Goal: Task Accomplishment & Management: Manage account settings

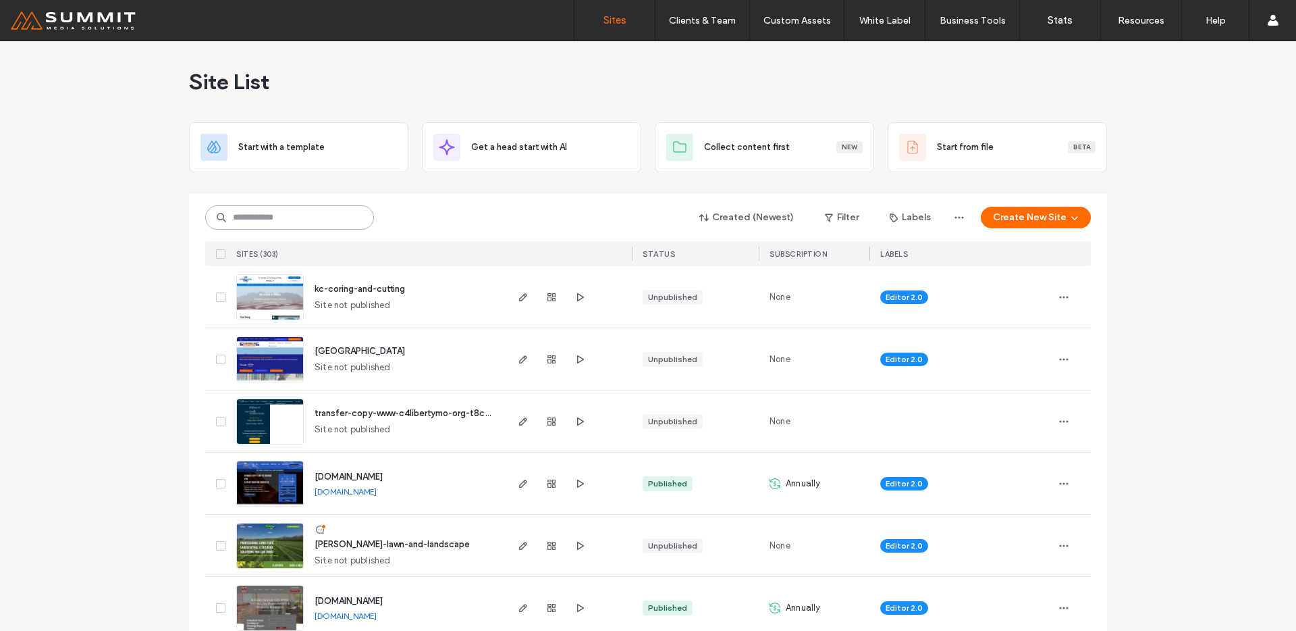
click at [292, 212] on input at bounding box center [289, 217] width 169 height 24
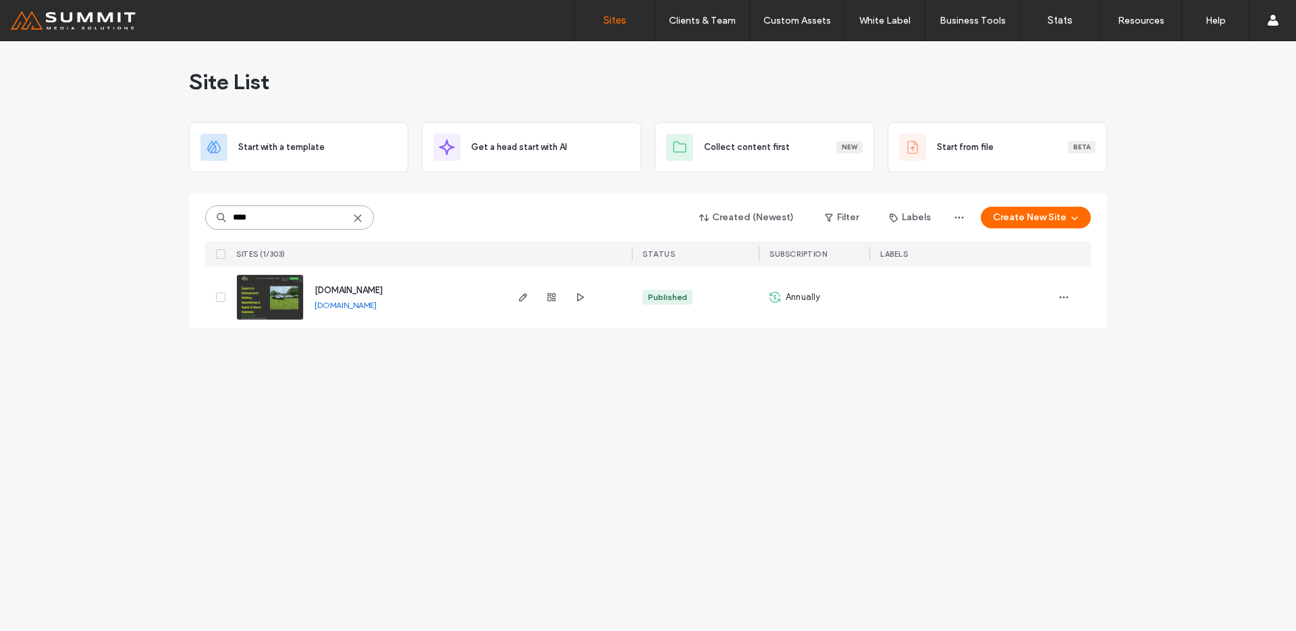
type input "****"
click at [356, 294] on span "www.apexundergroundkc.com" at bounding box center [349, 290] width 68 height 10
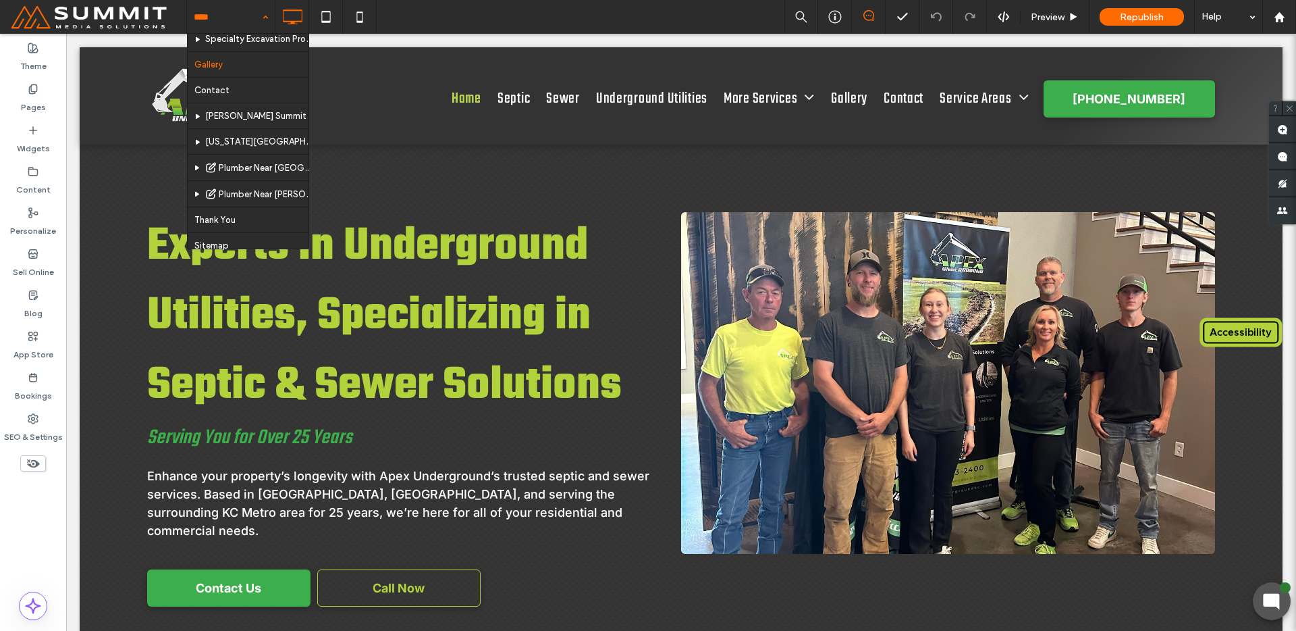
scroll to position [195, 0]
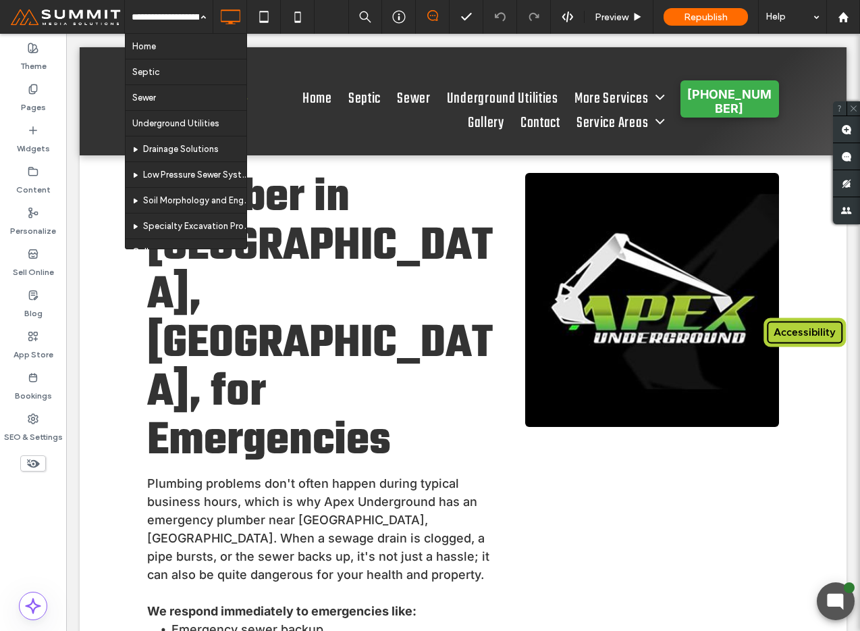
scroll to position [2402, 0]
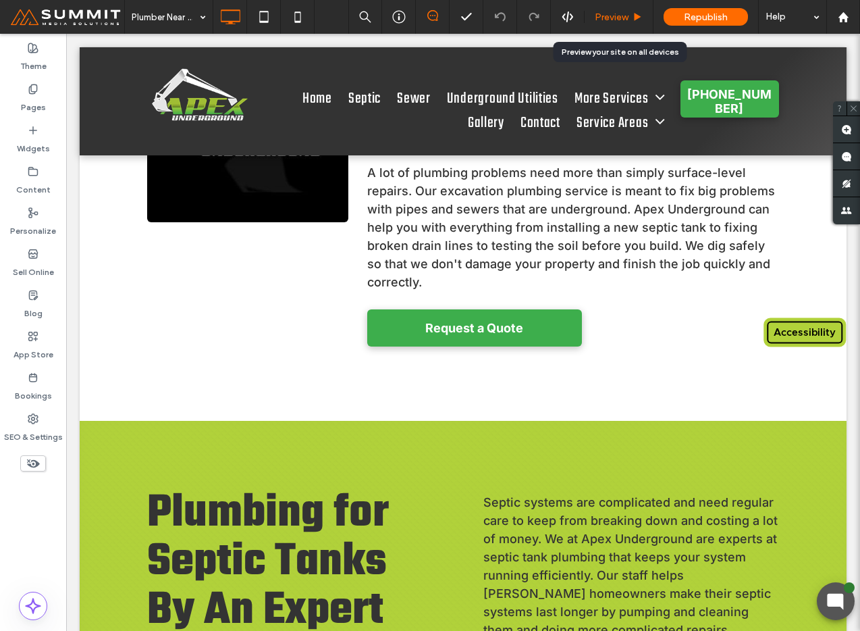
click at [613, 16] on span "Preview" at bounding box center [612, 16] width 34 height 11
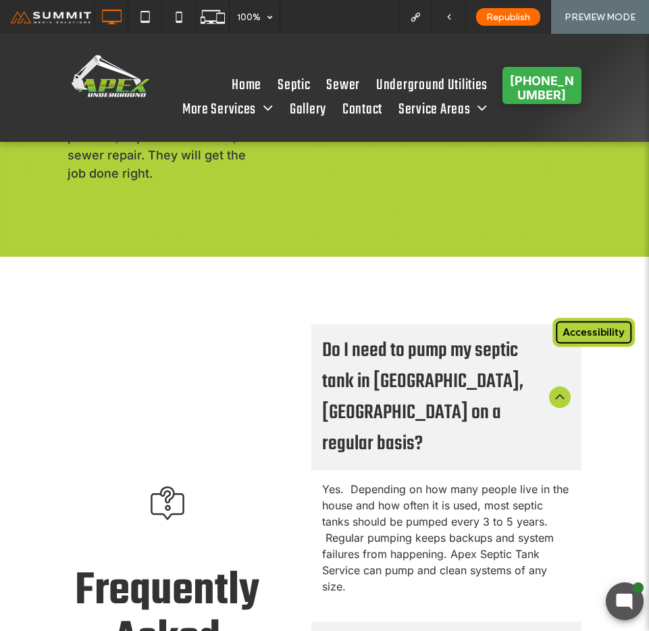
scroll to position [6921, 0]
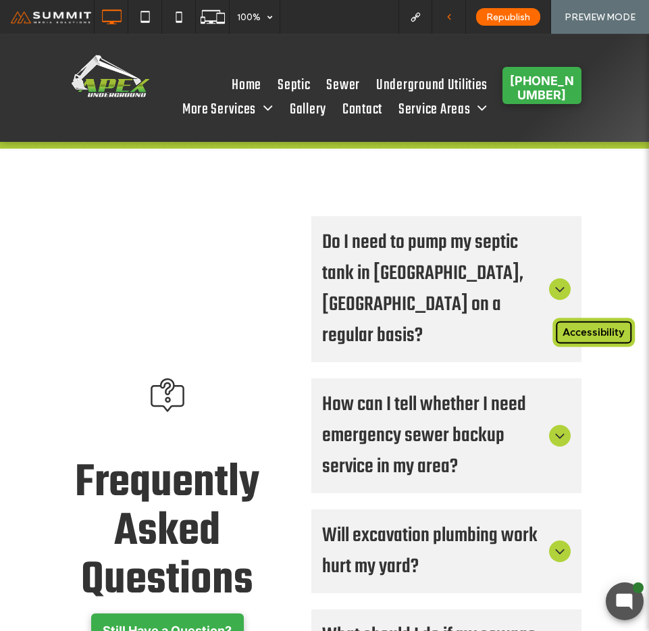
click at [453, 27] on div at bounding box center [449, 17] width 34 height 34
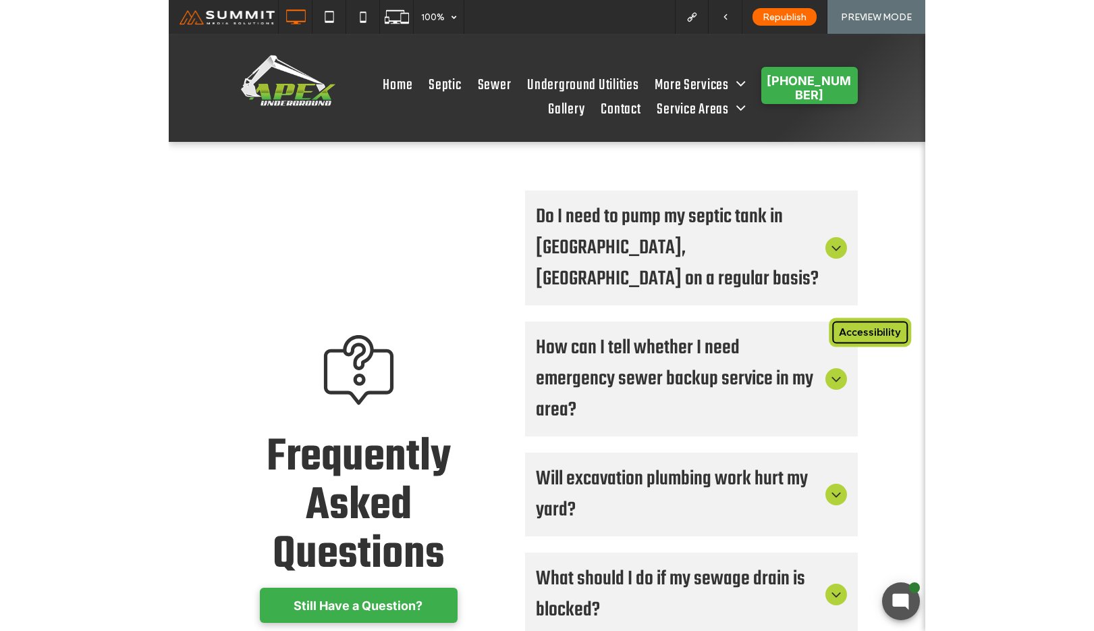
scroll to position [5179, 0]
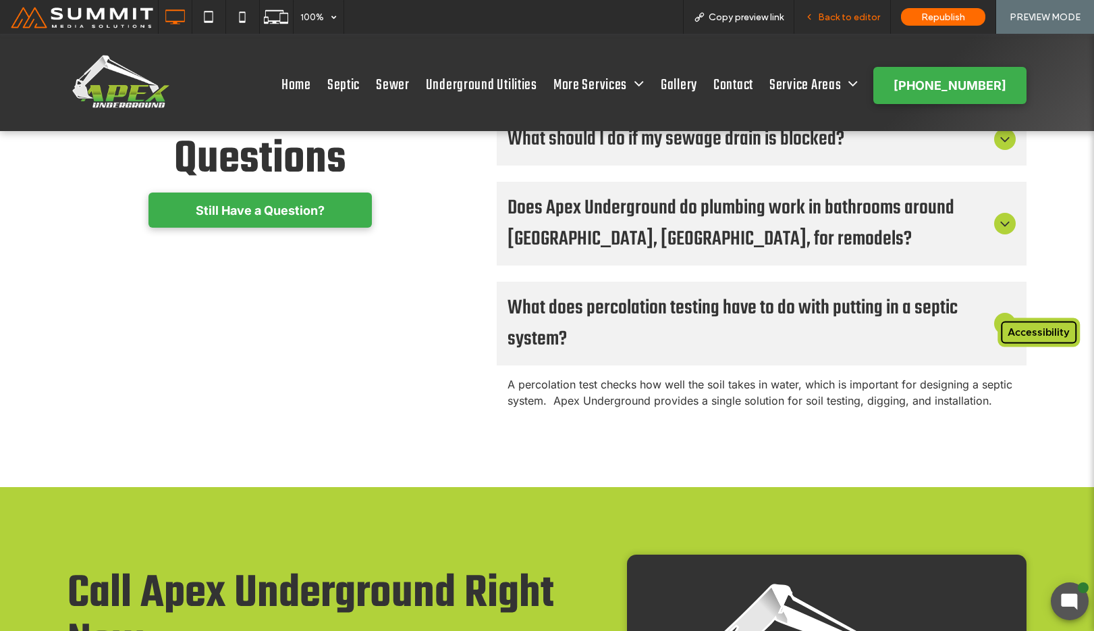
drag, startPoint x: 870, startPoint y: 19, endPoint x: 824, endPoint y: 47, distance: 53.6
click at [870, 19] on span "Back to editor" at bounding box center [849, 16] width 62 height 11
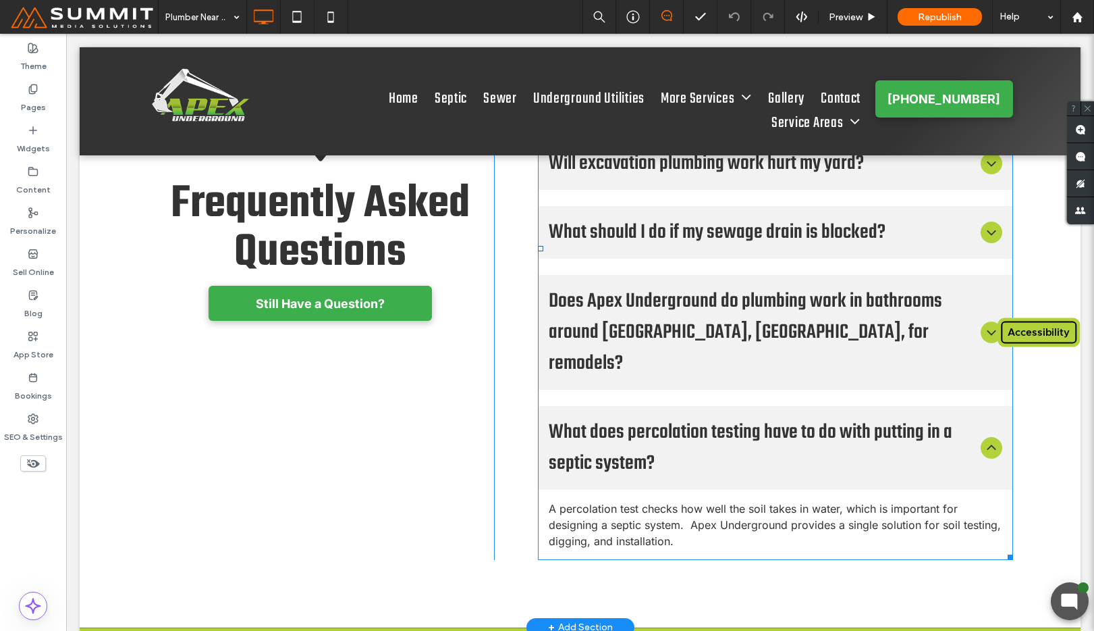
scroll to position [4801, 0]
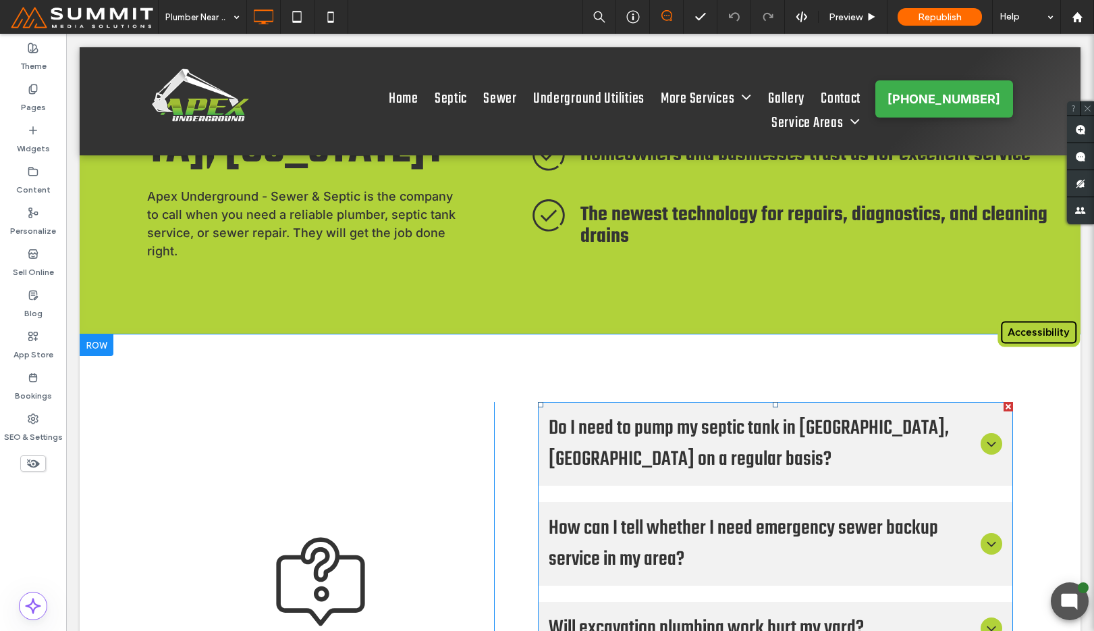
click at [717, 602] on div "Will excavation plumbing work hurt my yard?" at bounding box center [776, 628] width 476 height 53
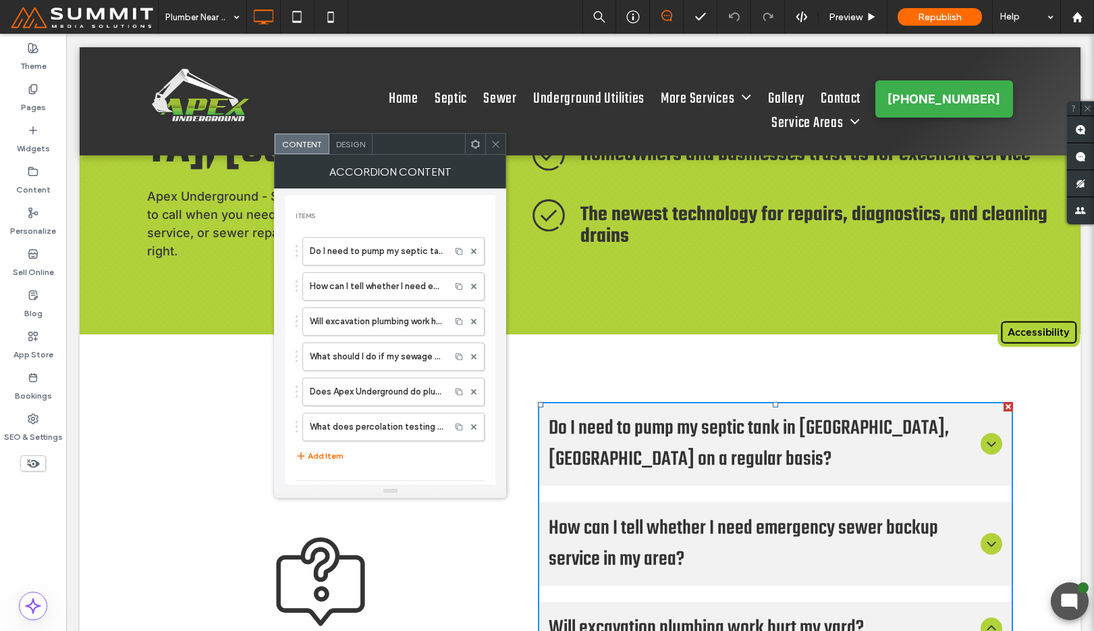
scroll to position [192, 0]
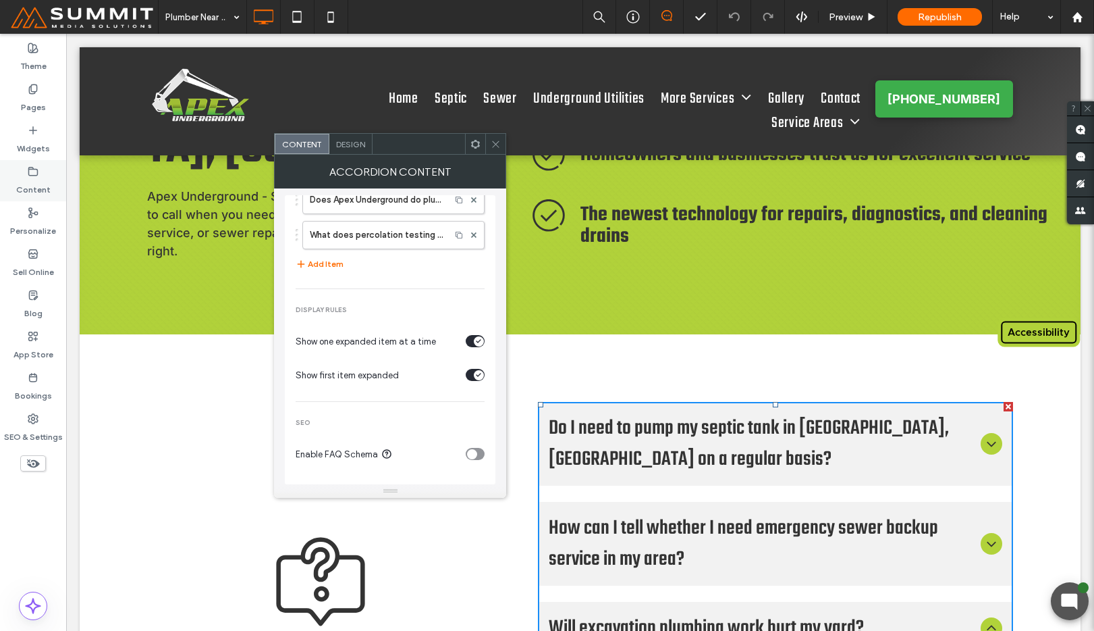
click at [46, 167] on div "Content" at bounding box center [33, 180] width 66 height 41
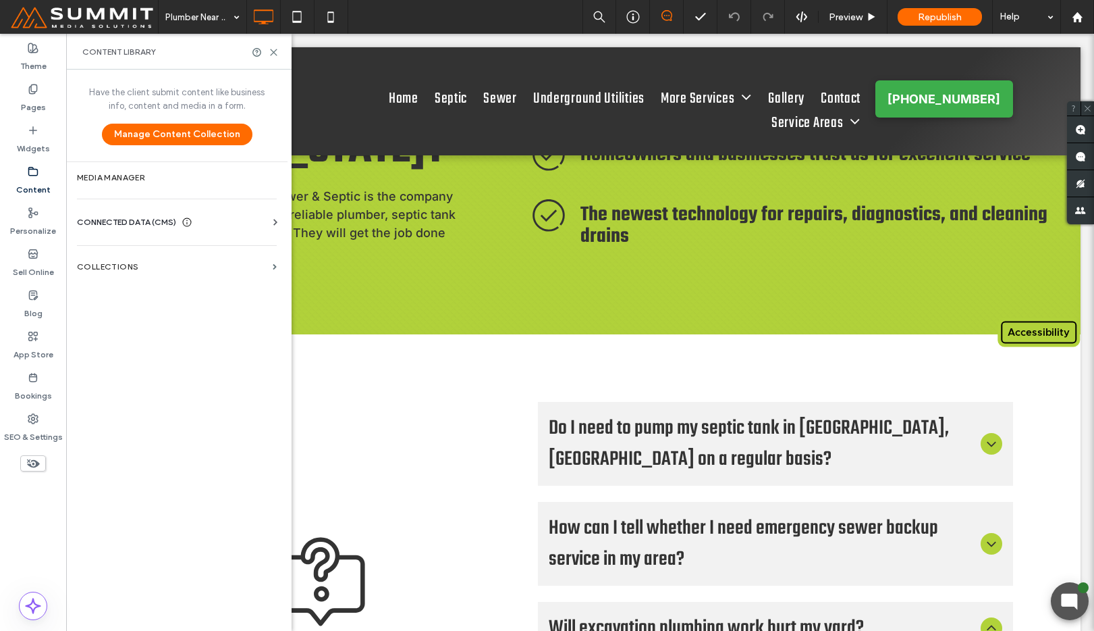
click at [106, 223] on span "CONNECTED DATA (CMS)" at bounding box center [126, 222] width 99 height 14
click at [123, 246] on section "Business Info" at bounding box center [179, 255] width 205 height 31
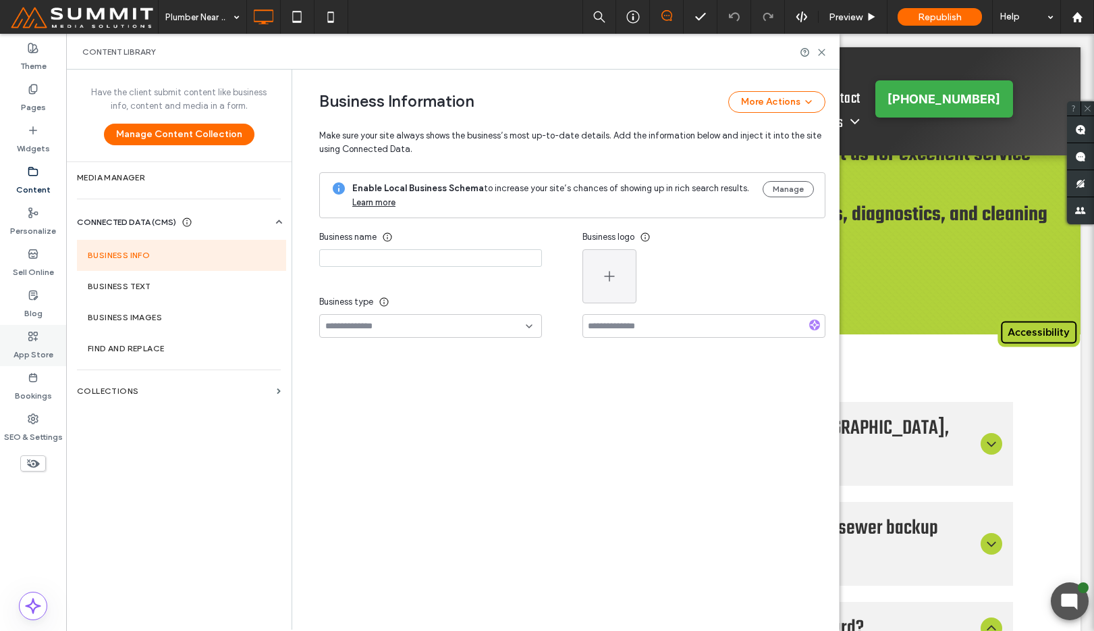
type input "**********"
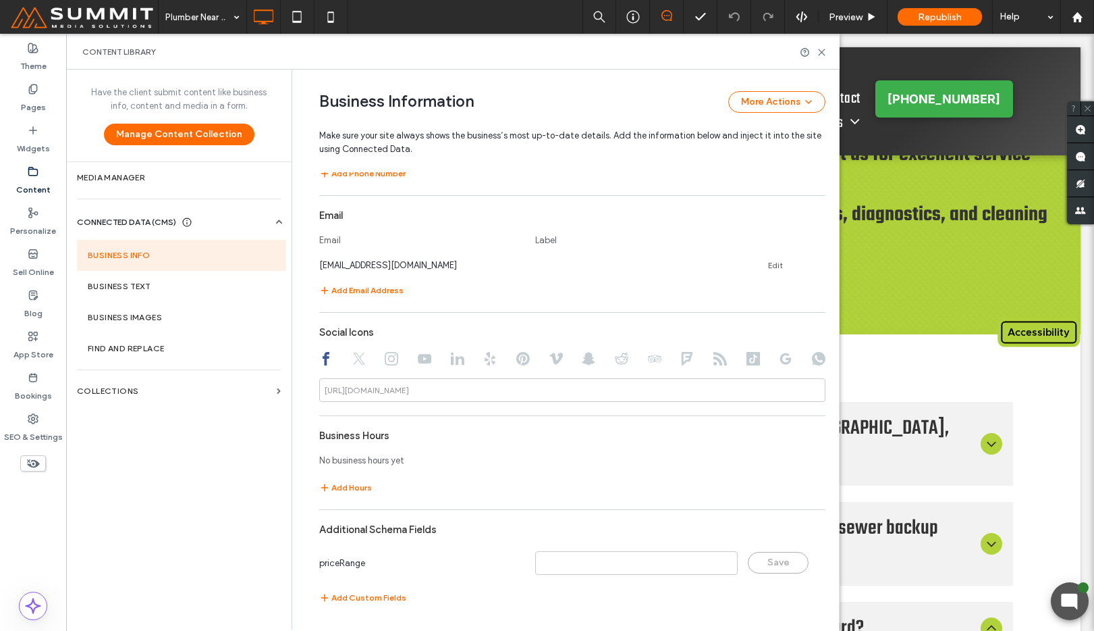
scroll to position [0, 0]
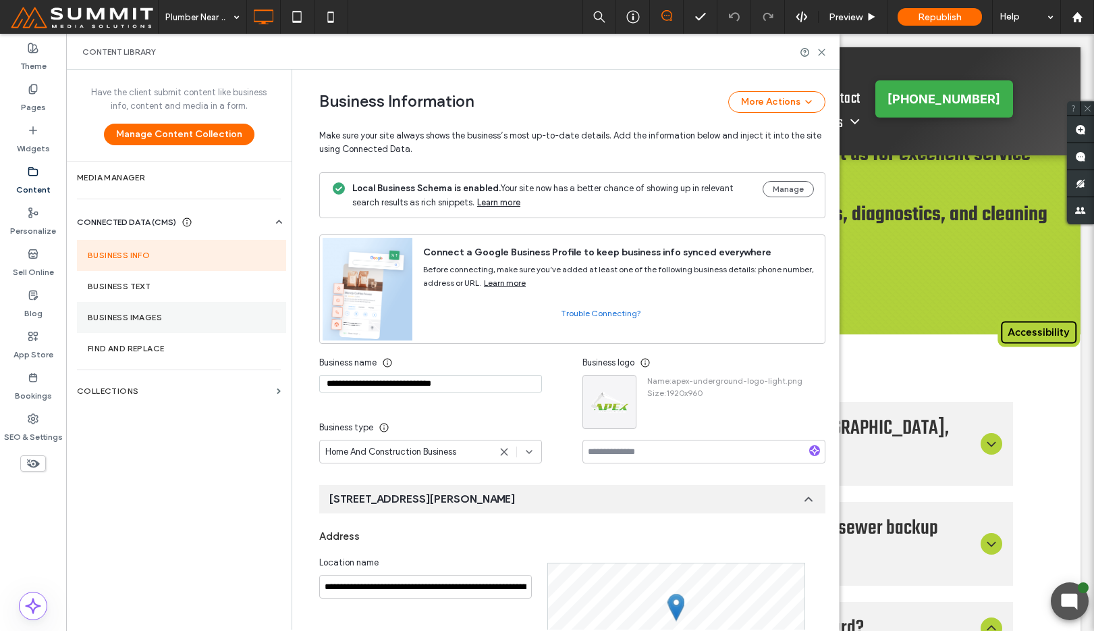
click at [196, 316] on label "Business Images" at bounding box center [182, 317] width 188 height 9
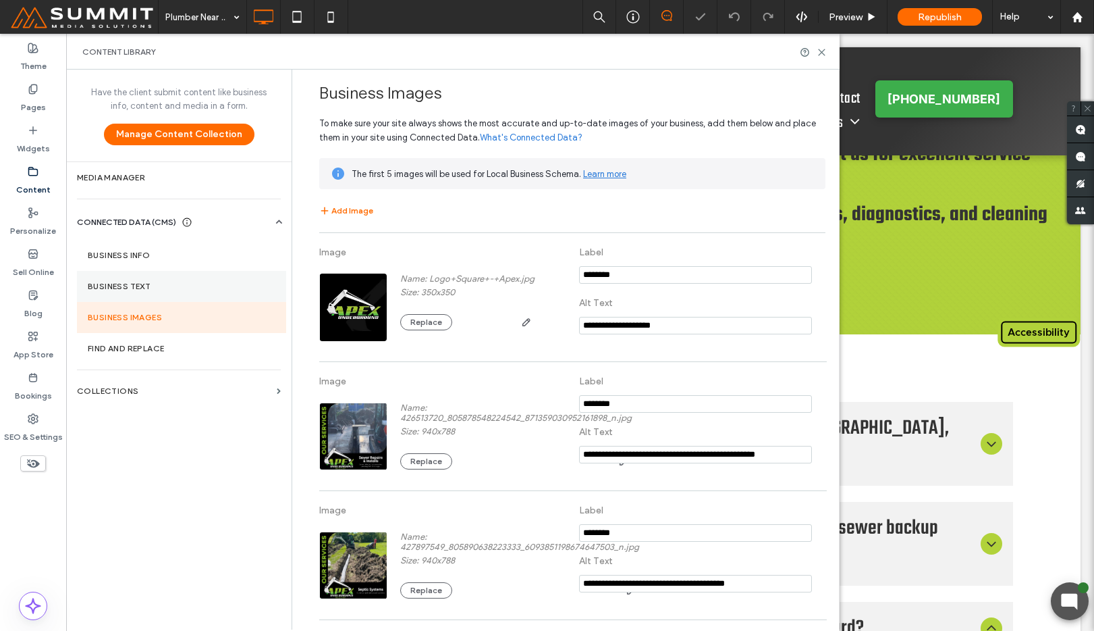
click at [199, 294] on section "Business Text" at bounding box center [181, 286] width 209 height 31
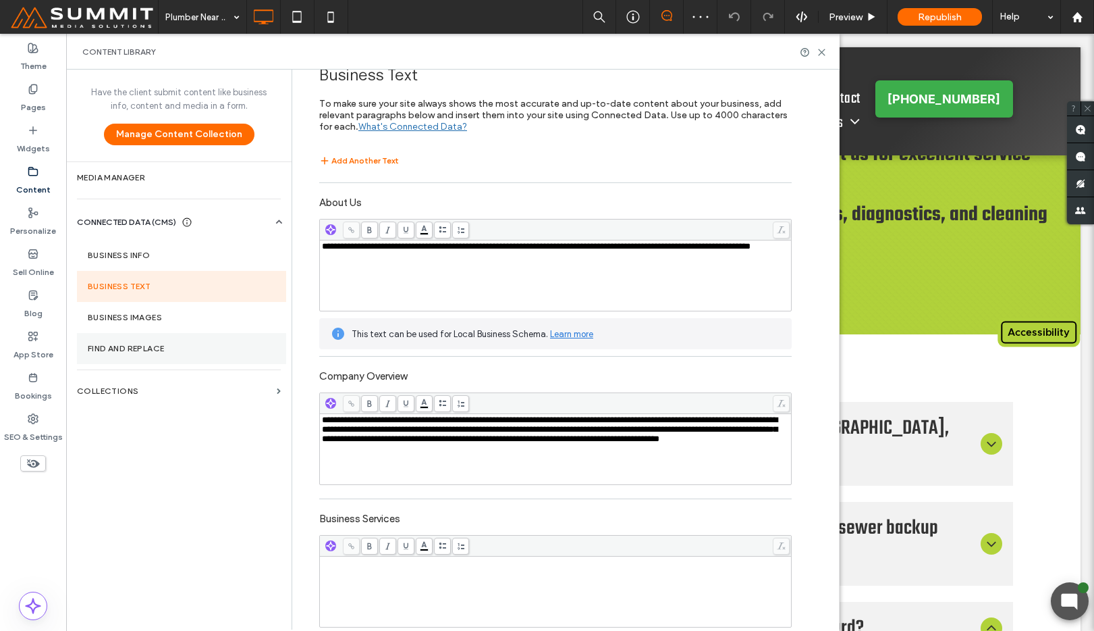
scroll to position [73, 0]
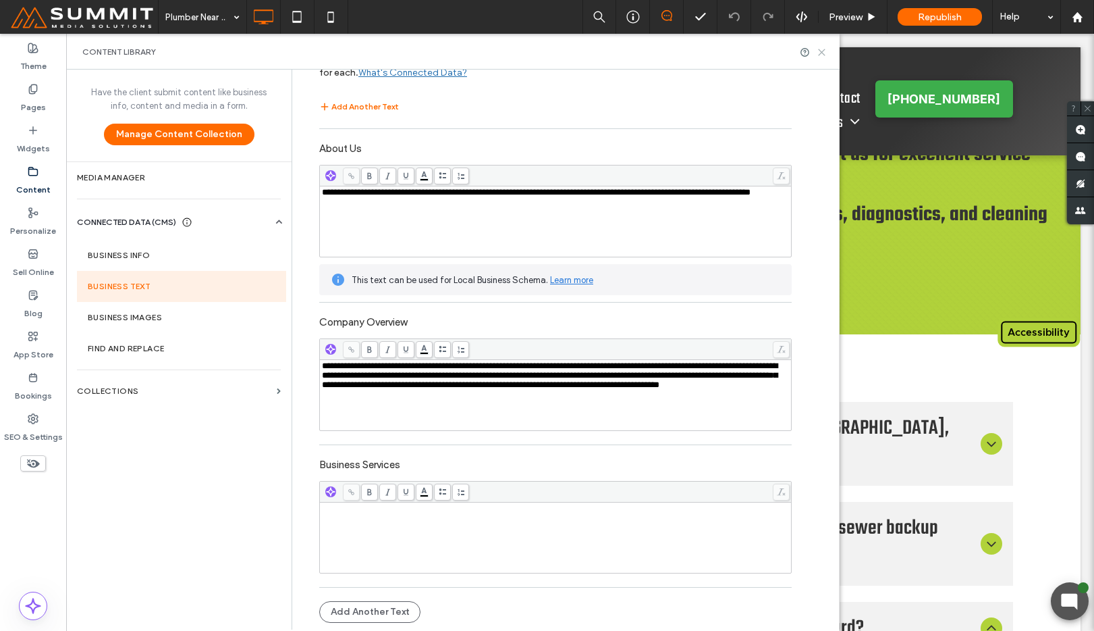
drag, startPoint x: 820, startPoint y: 49, endPoint x: 873, endPoint y: 61, distance: 54.0
click at [820, 49] on icon at bounding box center [822, 52] width 10 height 10
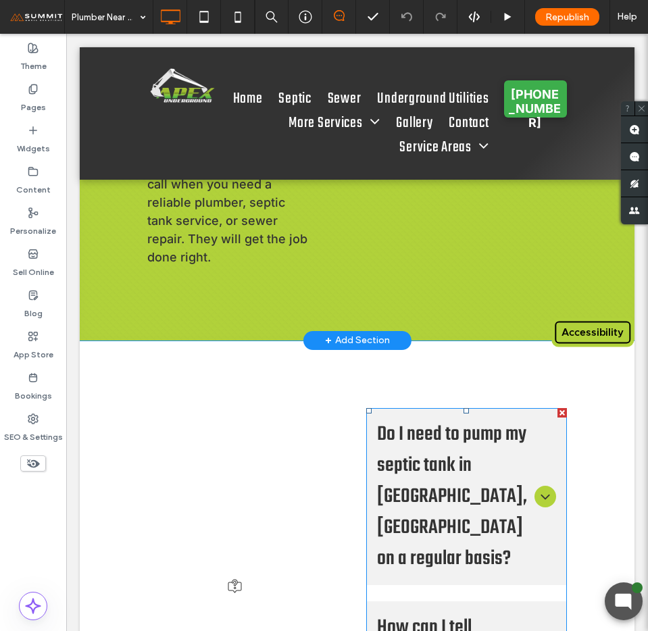
scroll to position [7784, 0]
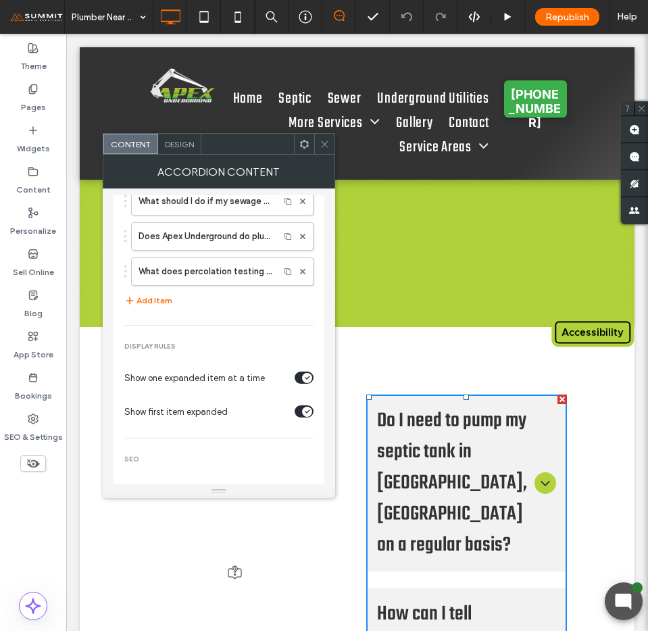
scroll to position [192, 0]
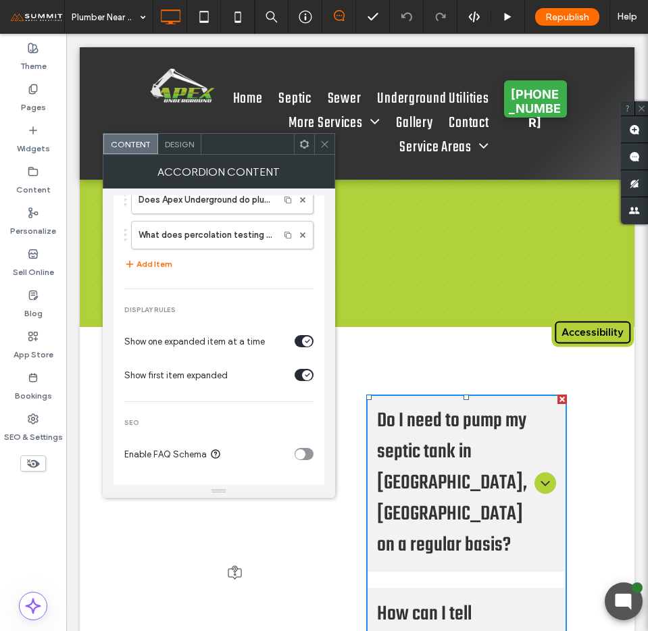
click at [320, 152] on span at bounding box center [324, 144] width 10 height 20
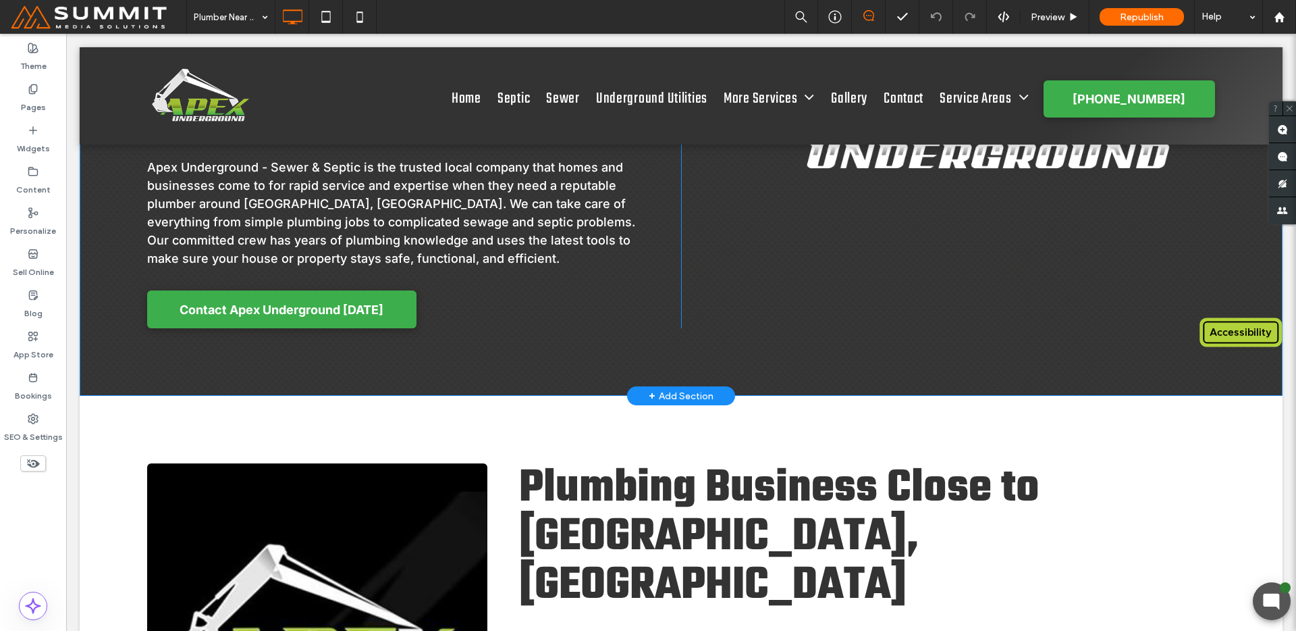
scroll to position [0, 0]
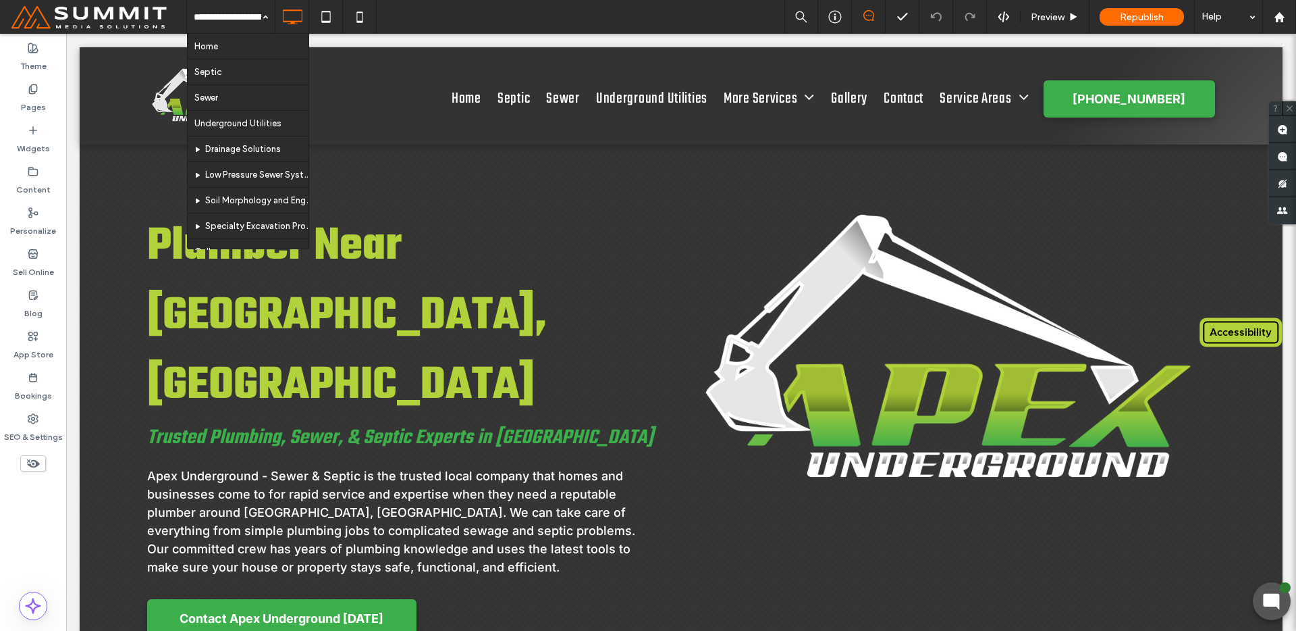
drag, startPoint x: 259, startPoint y: 45, endPoint x: 269, endPoint y: 76, distance: 32.0
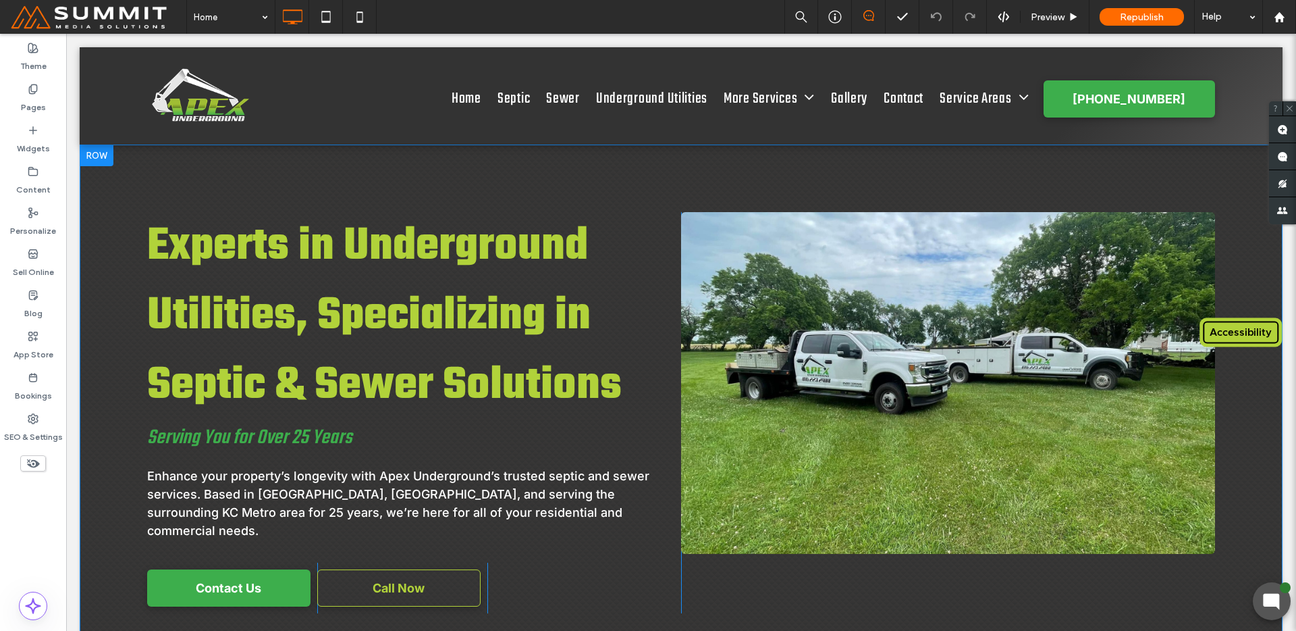
drag, startPoint x: 1266, startPoint y: 192, endPoint x: 893, endPoint y: 218, distance: 374.3
click at [893, 218] on div "Experts in Underground Utilities, Specializing in Septic & Sewer Solutions Serv…" at bounding box center [681, 412] width 1203 height 536
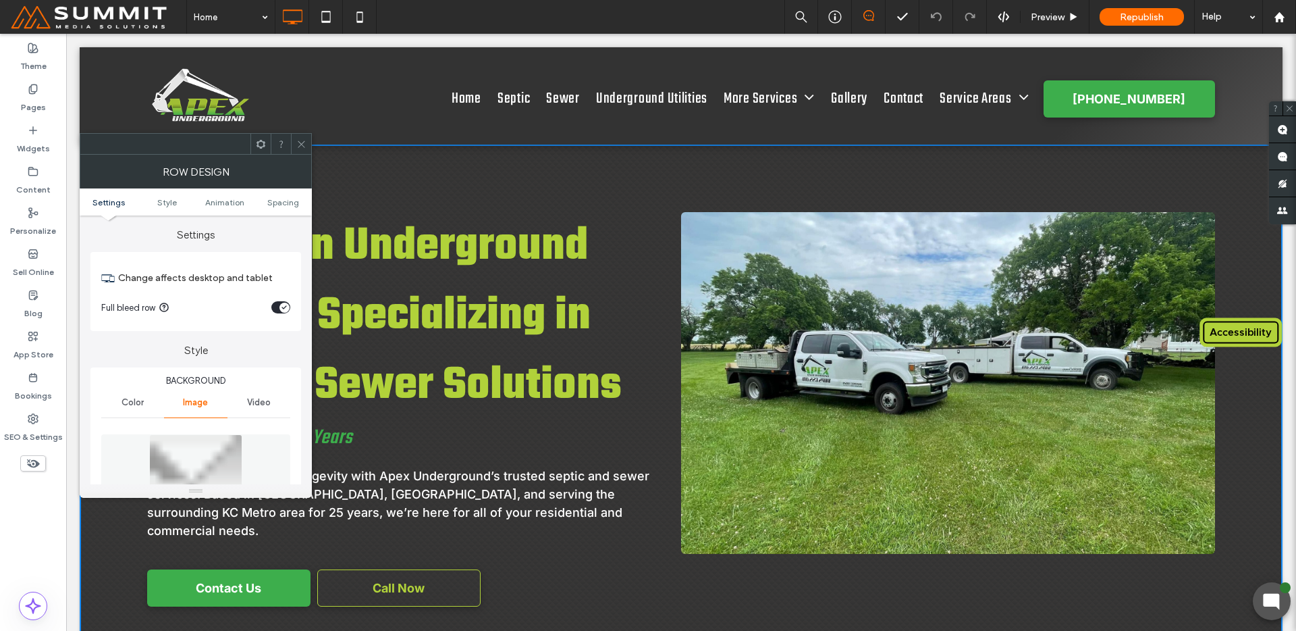
drag, startPoint x: 297, startPoint y: 147, endPoint x: 298, endPoint y: 155, distance: 7.5
click at [297, 148] on icon at bounding box center [301, 144] width 10 height 10
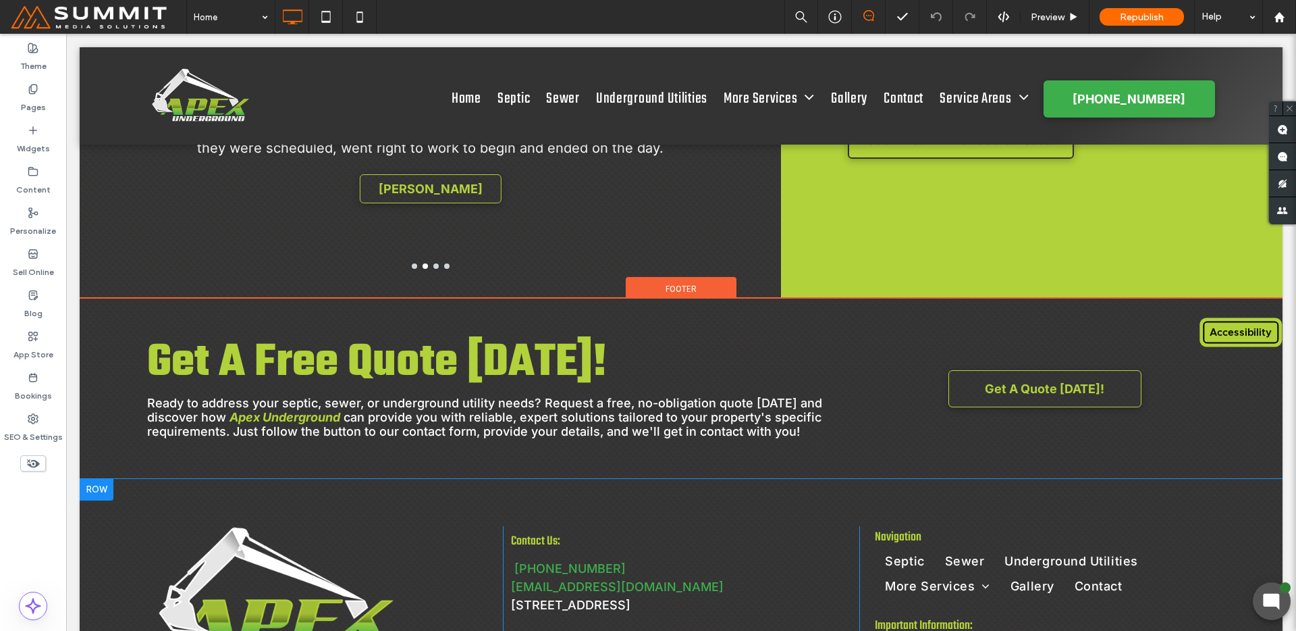
scroll to position [4691, 0]
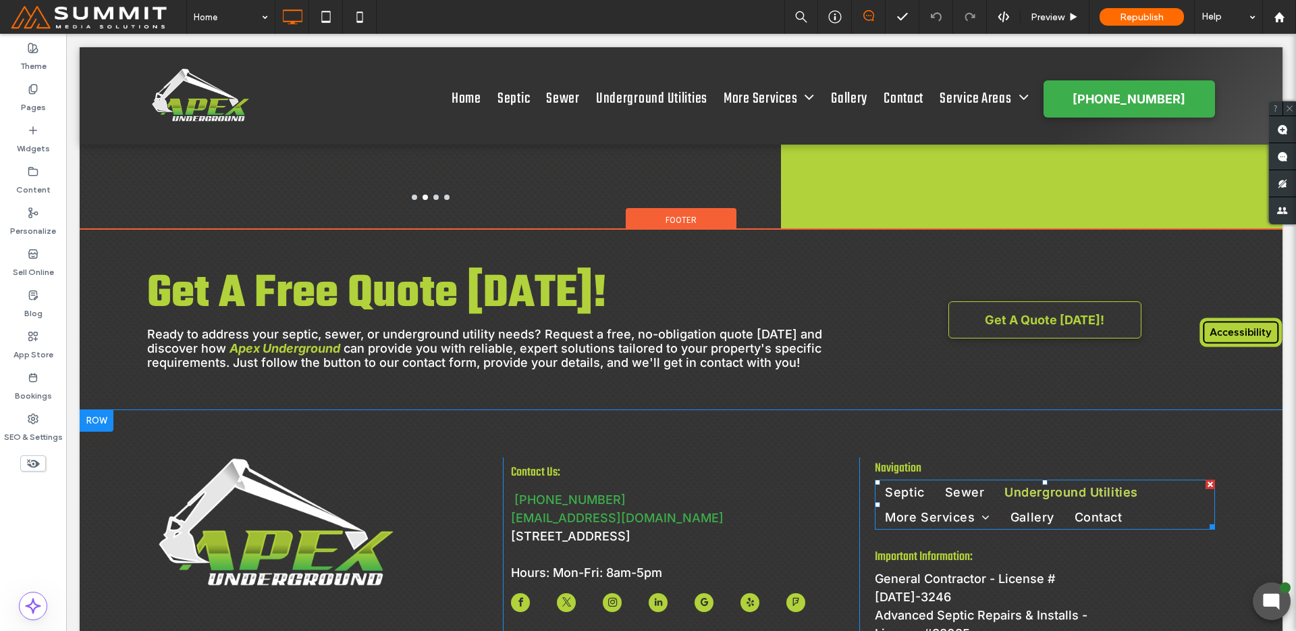
click at [1080, 483] on span "Underground Utilities" at bounding box center [1071, 492] width 133 height 18
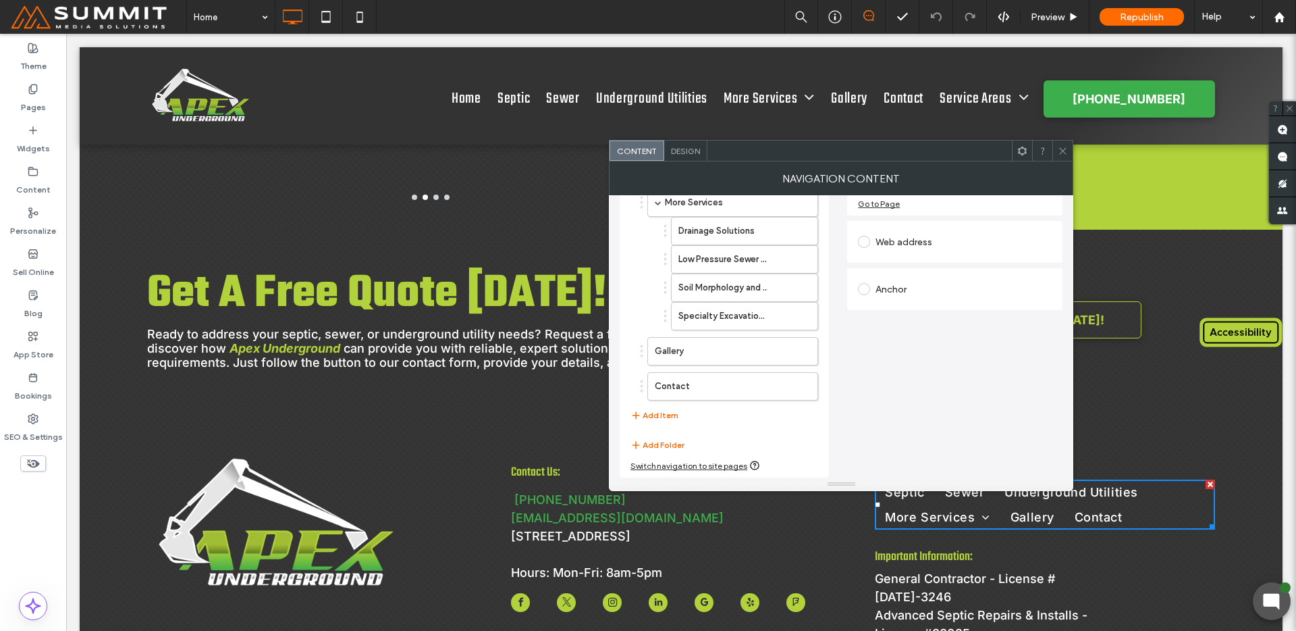
scroll to position [0, 0]
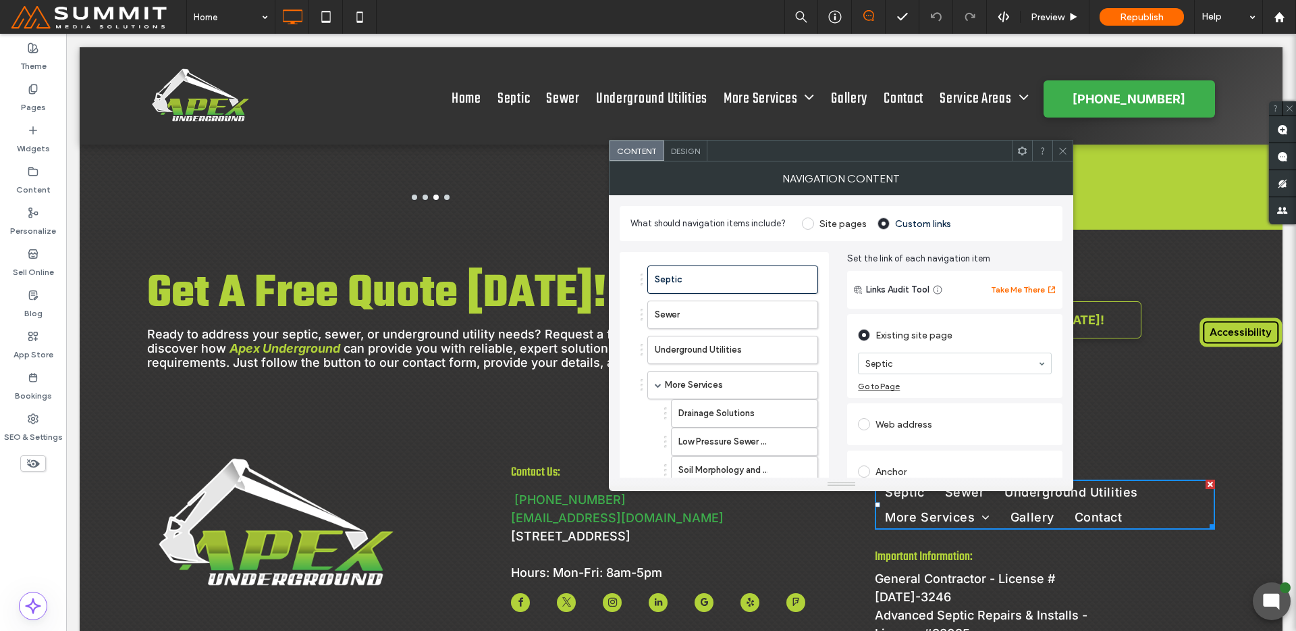
drag, startPoint x: 1064, startPoint y: 152, endPoint x: 1053, endPoint y: 169, distance: 20.0
click at [1063, 152] on icon at bounding box center [1063, 151] width 10 height 10
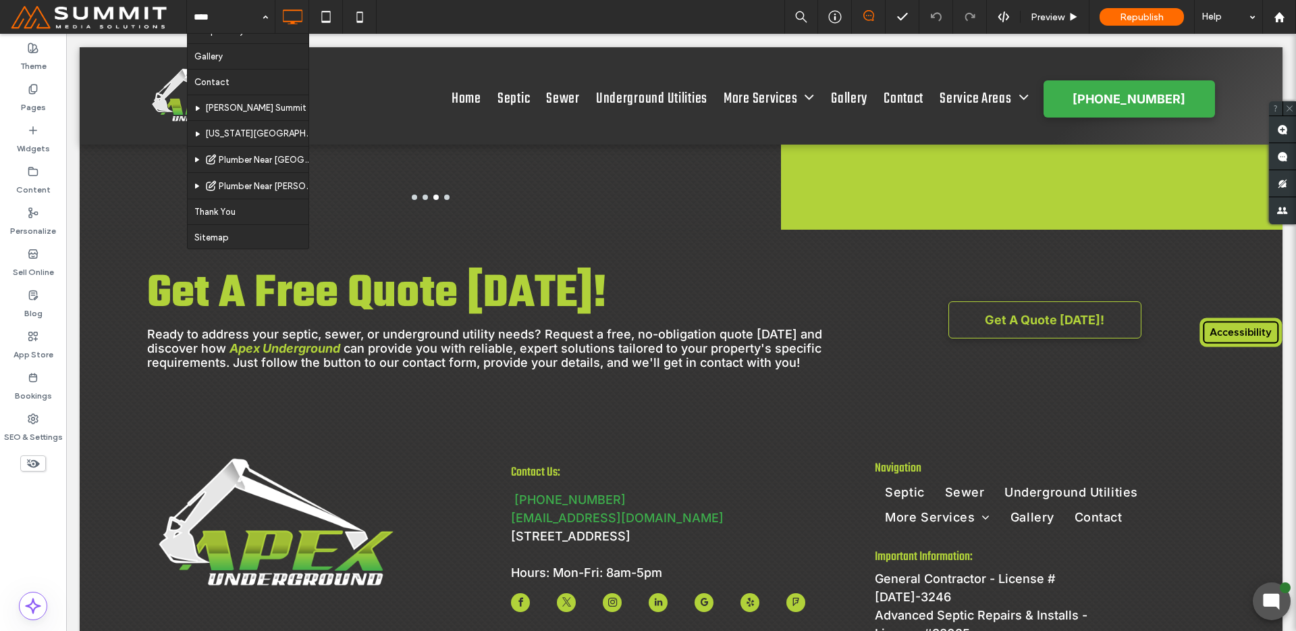
scroll to position [205, 0]
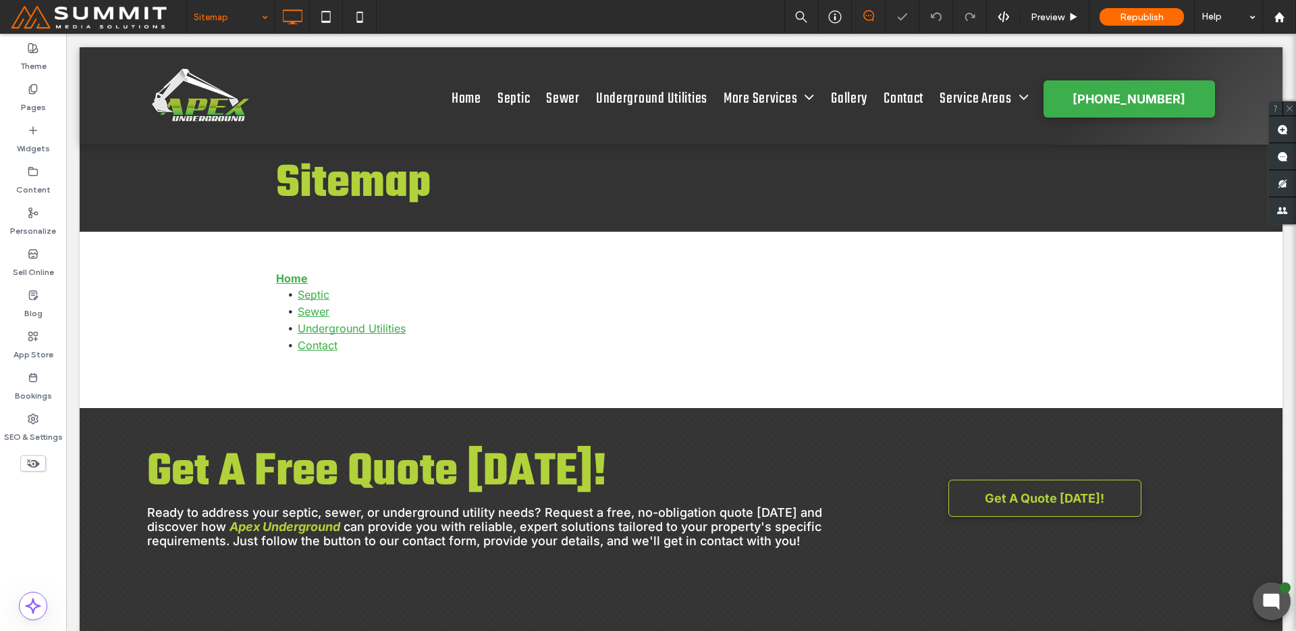
scroll to position [3, 0]
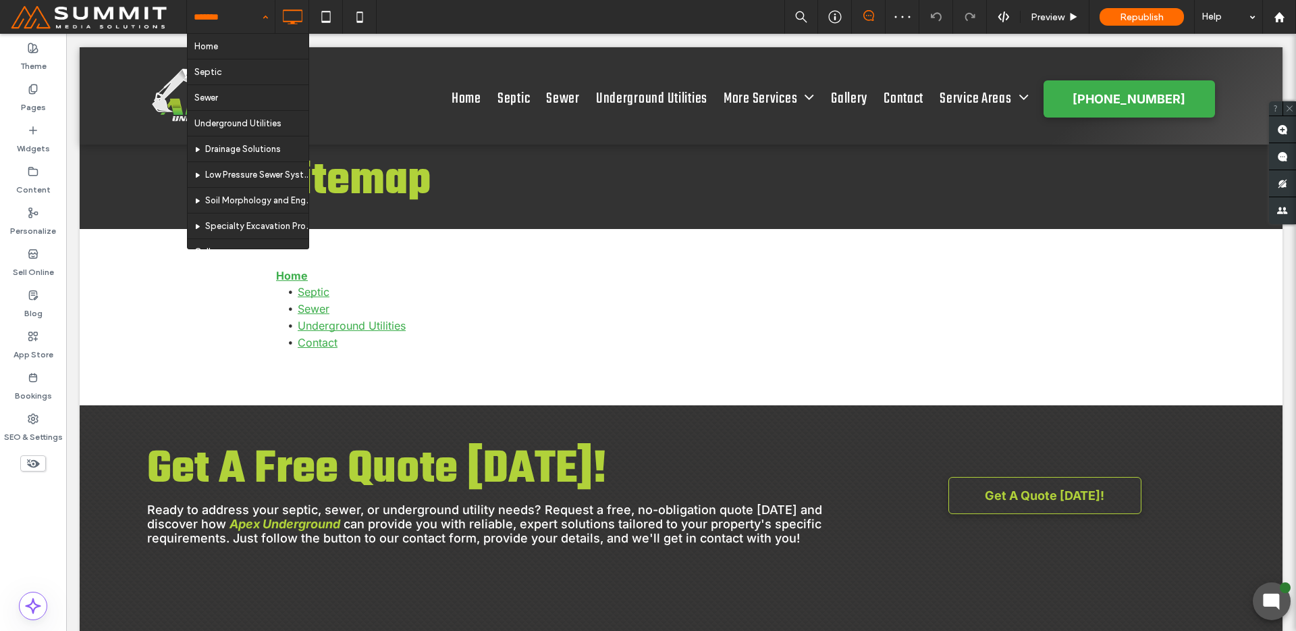
click at [219, 6] on input at bounding box center [228, 17] width 68 height 34
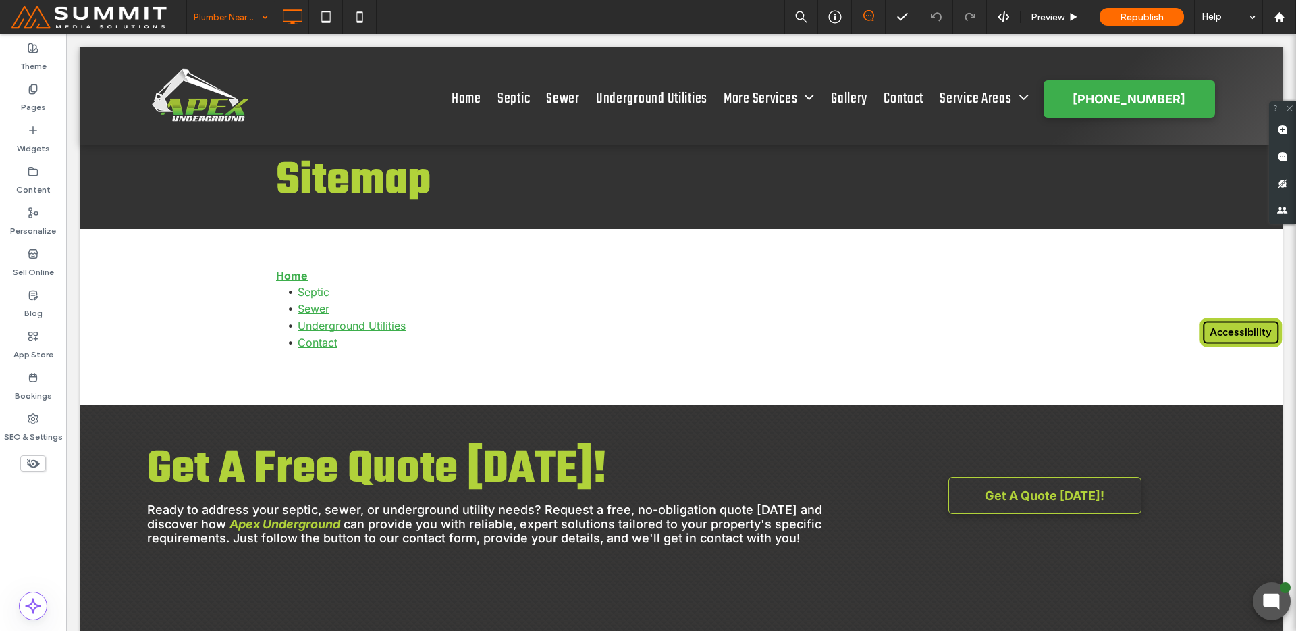
click at [42, 107] on div at bounding box center [648, 315] width 1296 height 631
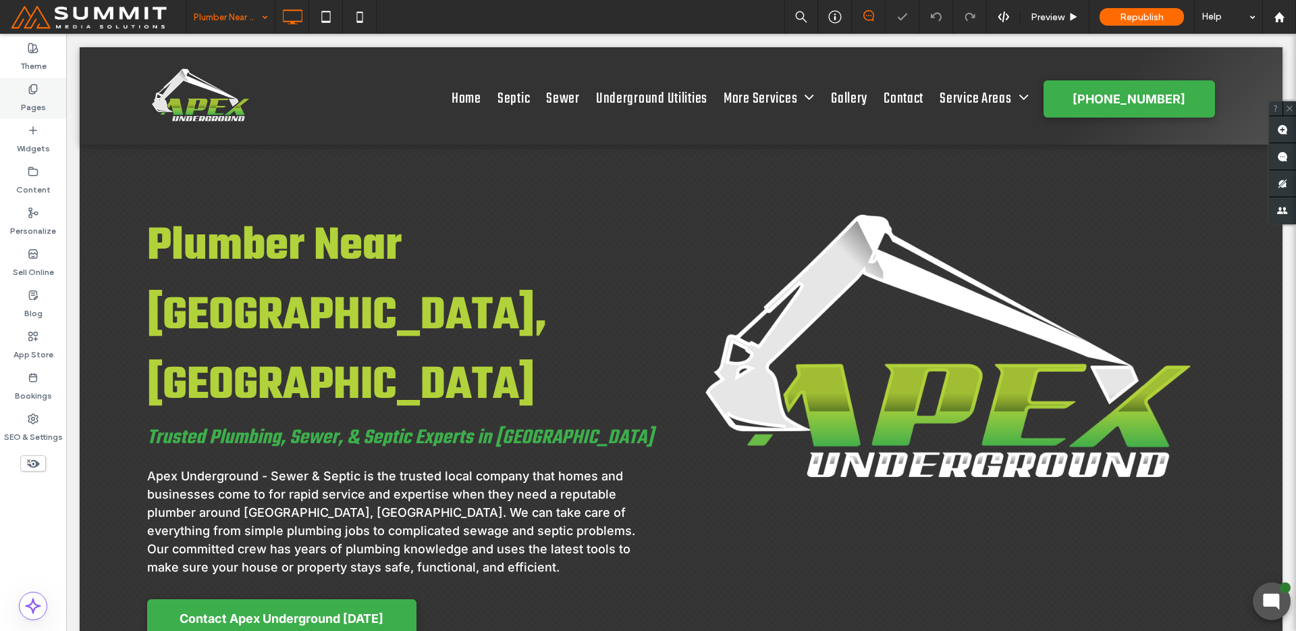
click at [45, 101] on label "Pages" at bounding box center [33, 104] width 25 height 19
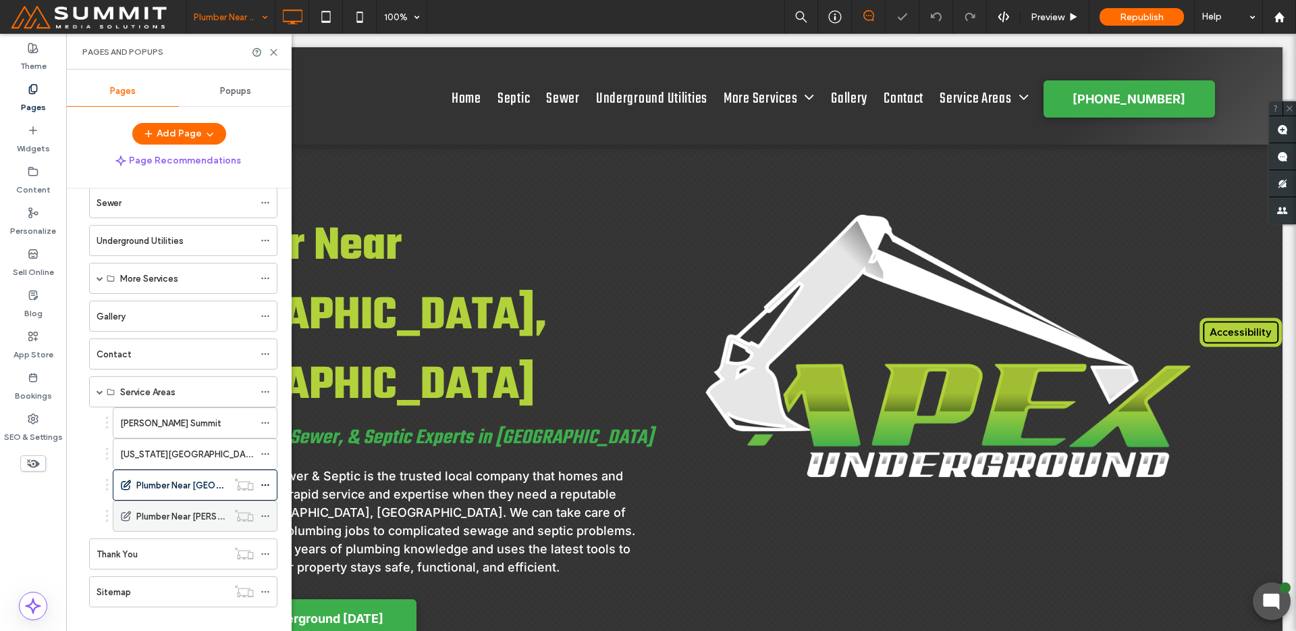
scroll to position [117, 0]
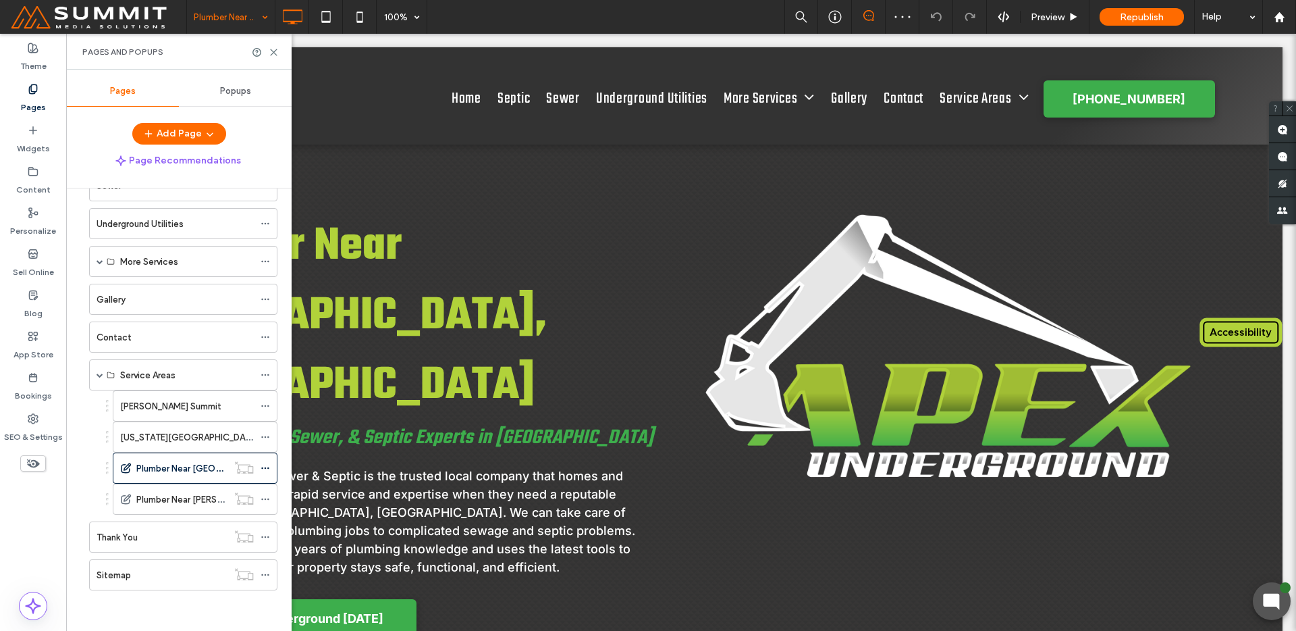
drag, startPoint x: 263, startPoint y: 468, endPoint x: 278, endPoint y: 469, distance: 14.9
click at [263, 468] on use at bounding box center [264, 468] width 7 height 2
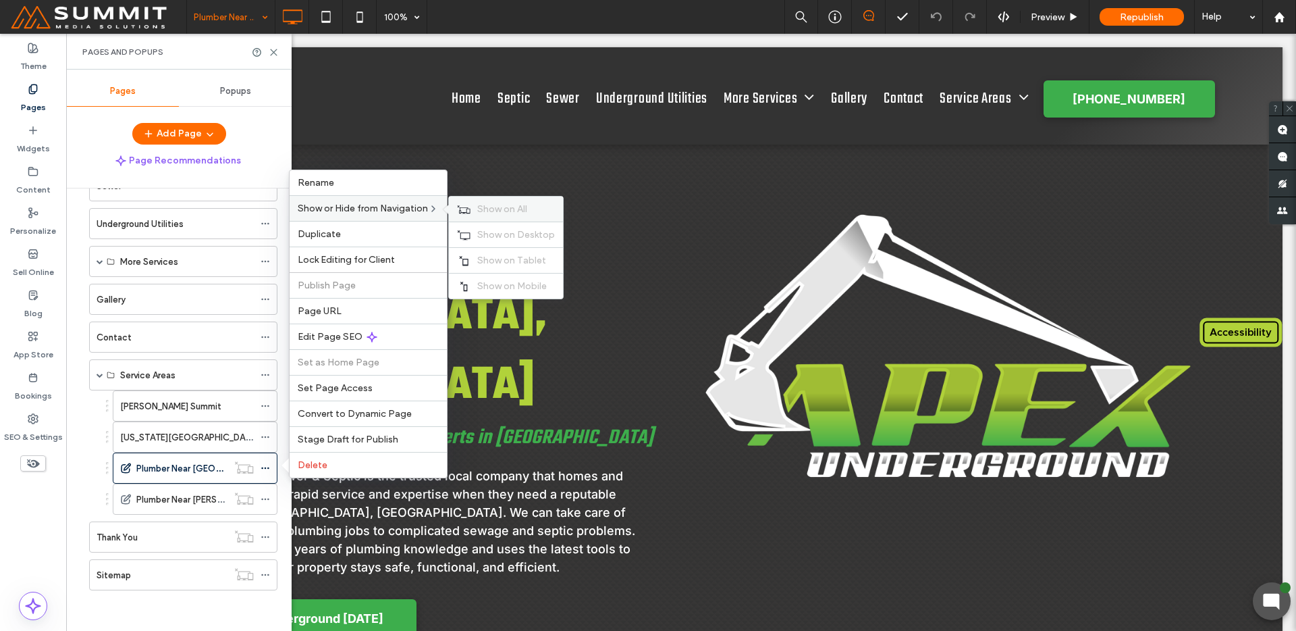
drag, startPoint x: 488, startPoint y: 207, endPoint x: 227, endPoint y: 473, distance: 372.9
click at [488, 207] on span "Show on All" at bounding box center [502, 208] width 50 height 11
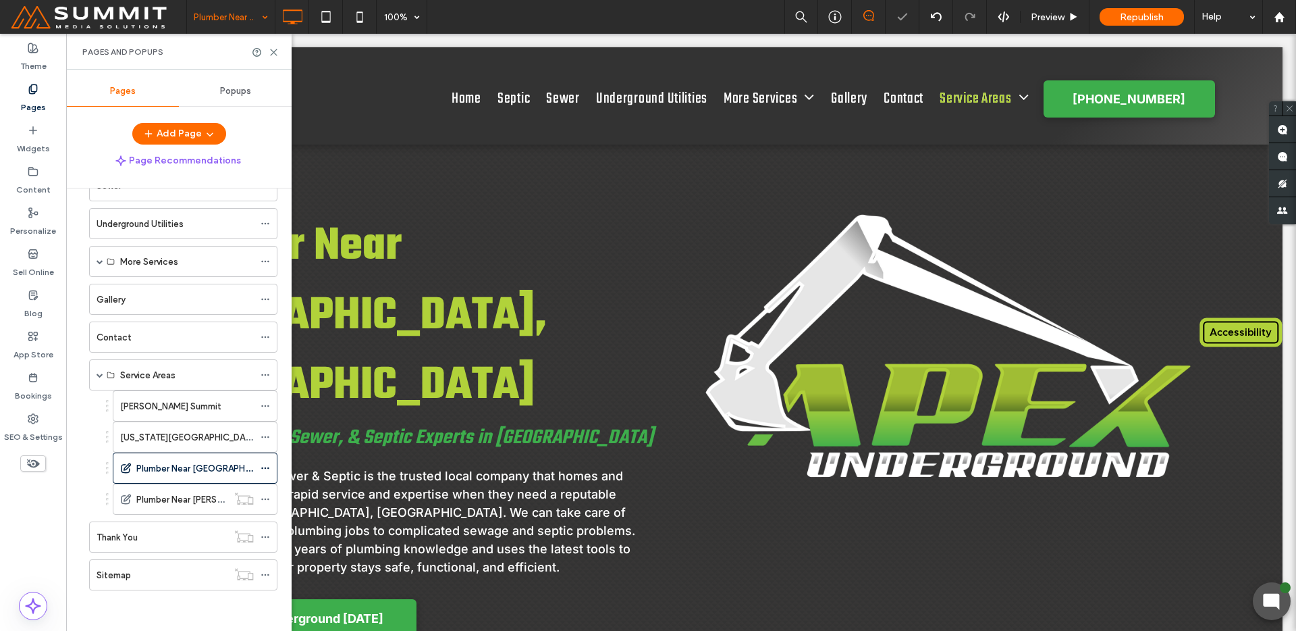
drag, startPoint x: 167, startPoint y: 469, endPoint x: 169, endPoint y: 475, distance: 7.0
click at [169, 467] on label "Plumber Near [GEOGRAPHIC_DATA], [GEOGRAPHIC_DATA]" at bounding box center [256, 468] width 241 height 24
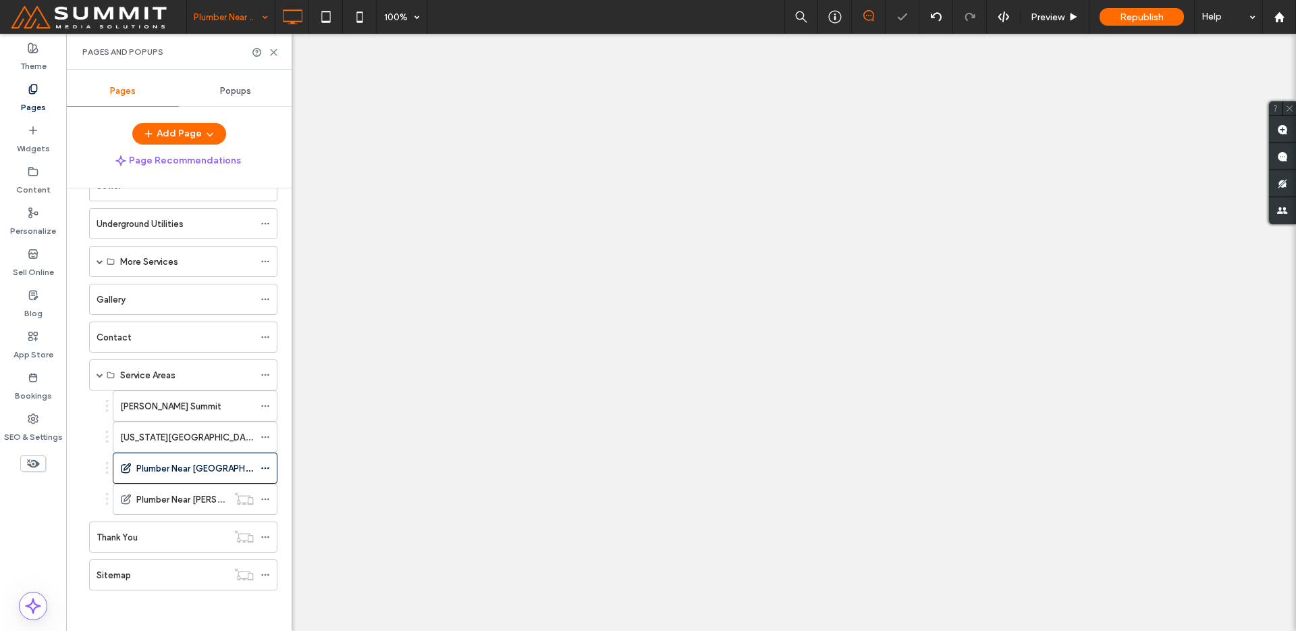
click at [261, 496] on icon at bounding box center [265, 498] width 9 height 9
click at [265, 498] on icon at bounding box center [265, 498] width 9 height 9
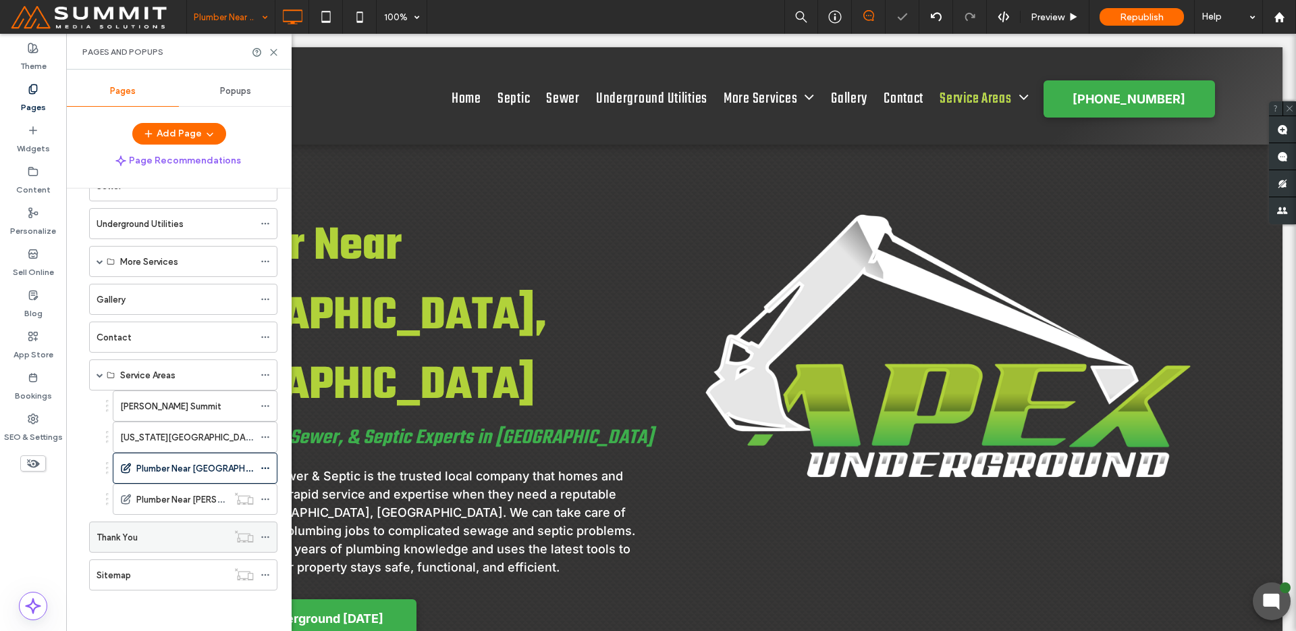
scroll to position [0, 0]
drag, startPoint x: 266, startPoint y: 500, endPoint x: 280, endPoint y: 504, distance: 14.9
click at [266, 500] on icon at bounding box center [265, 498] width 9 height 9
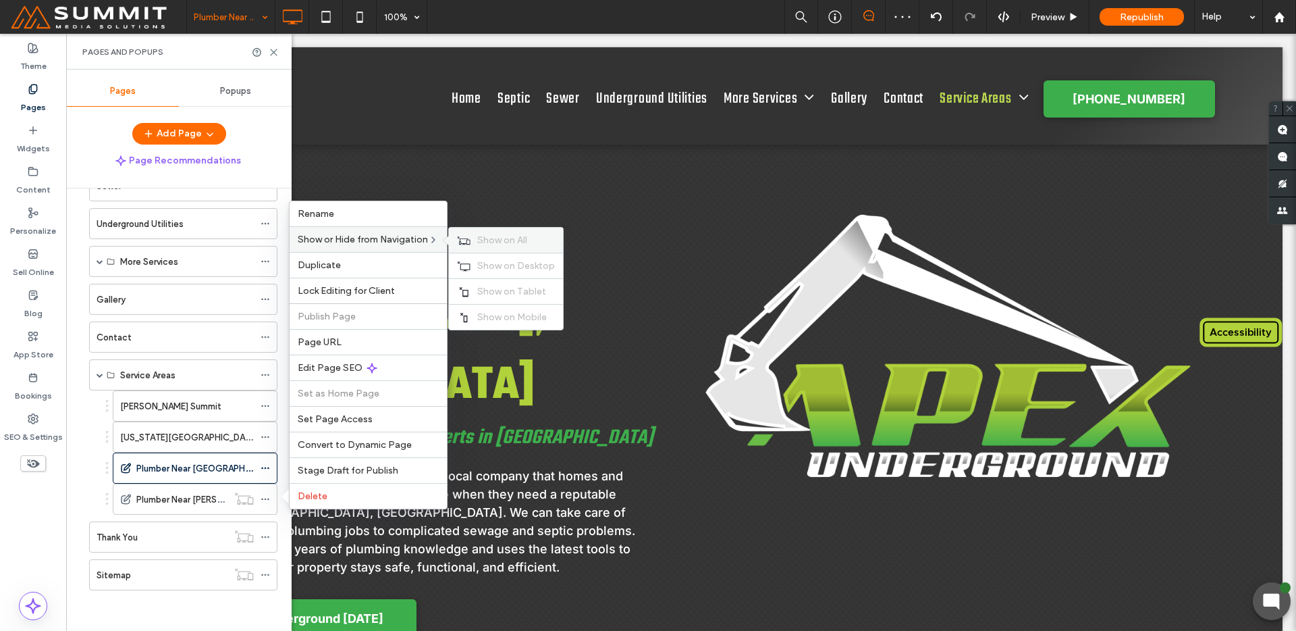
drag, startPoint x: 486, startPoint y: 231, endPoint x: 390, endPoint y: 317, distance: 129.1
click at [486, 230] on div "Show on All" at bounding box center [506, 240] width 114 height 25
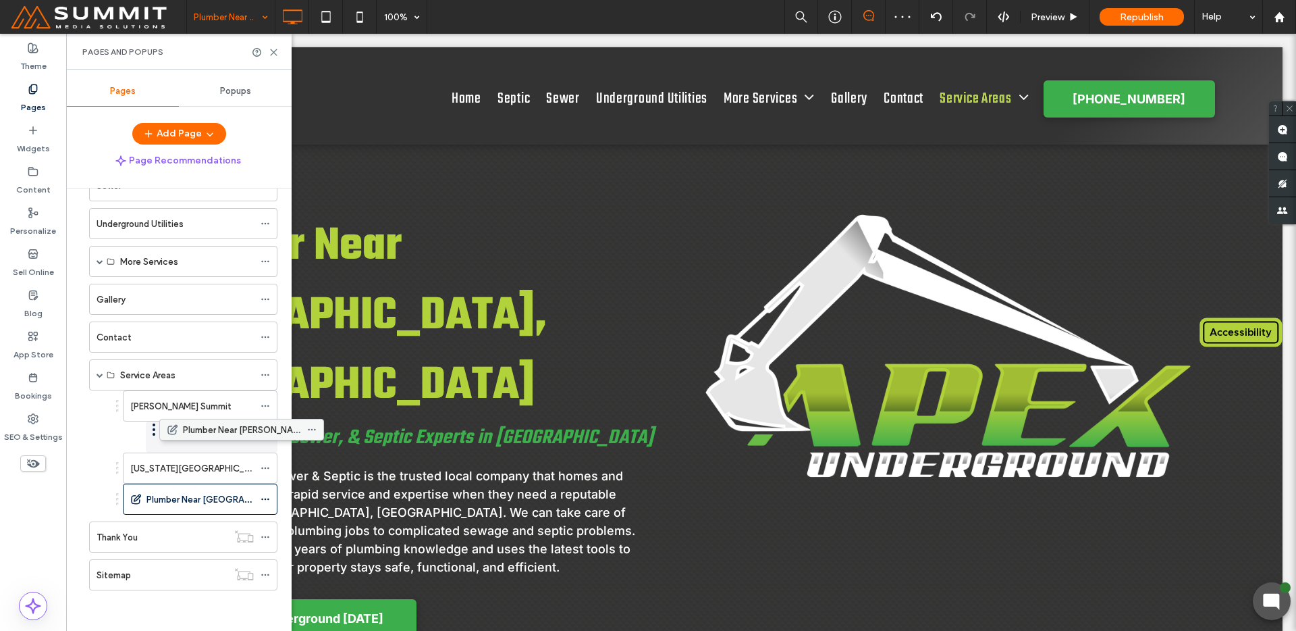
drag, startPoint x: 186, startPoint y: 500, endPoint x: 233, endPoint y: 428, distance: 85.8
click at [178, 138] on button "Add Page" at bounding box center [179, 134] width 94 height 22
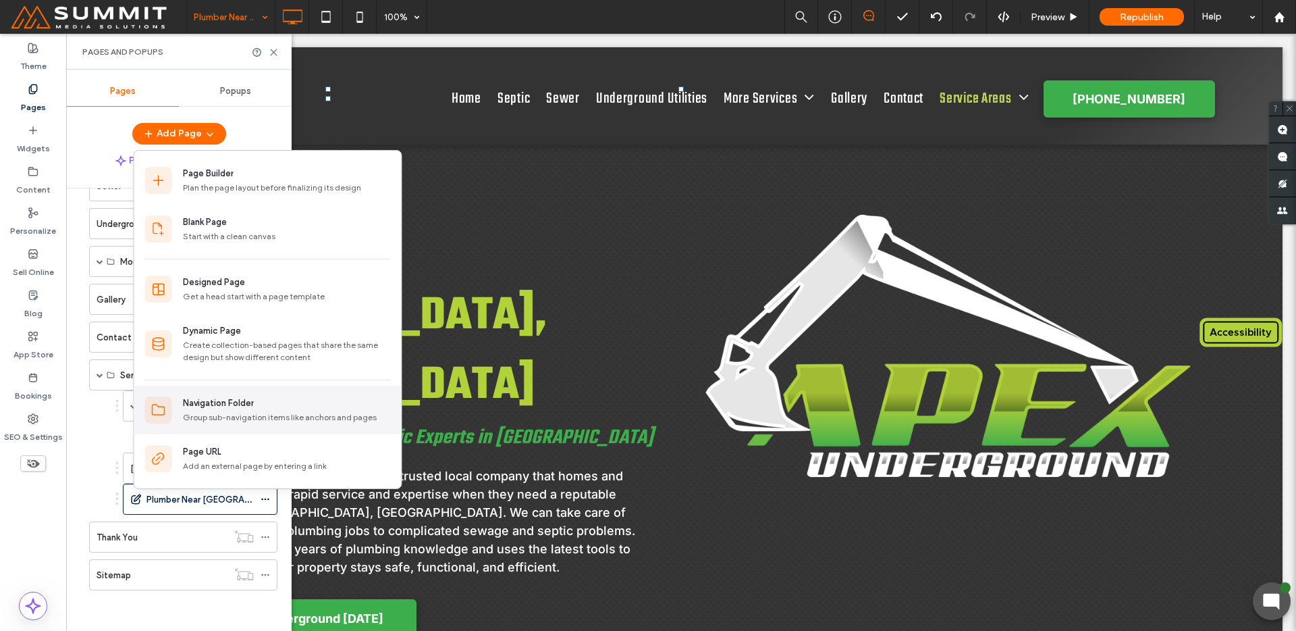
click at [213, 419] on div "Group sub-navigation items like anchors and pages" at bounding box center [287, 417] width 208 height 12
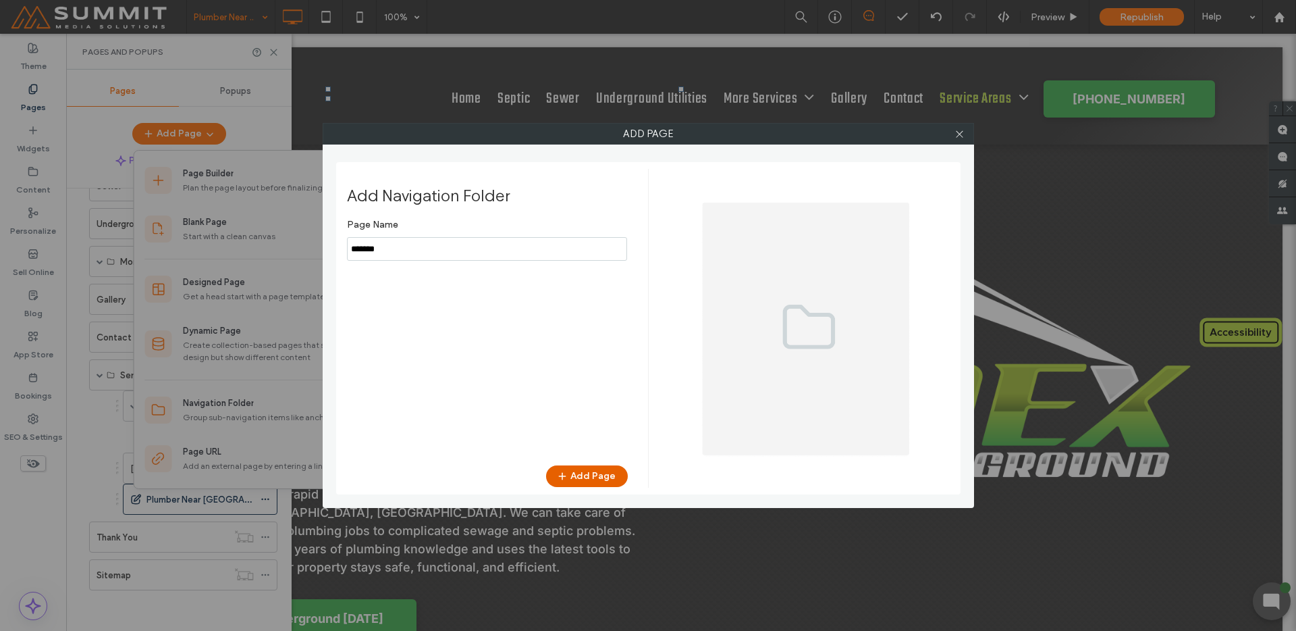
type input "*******"
click at [578, 478] on button "Add Page" at bounding box center [587, 476] width 82 height 22
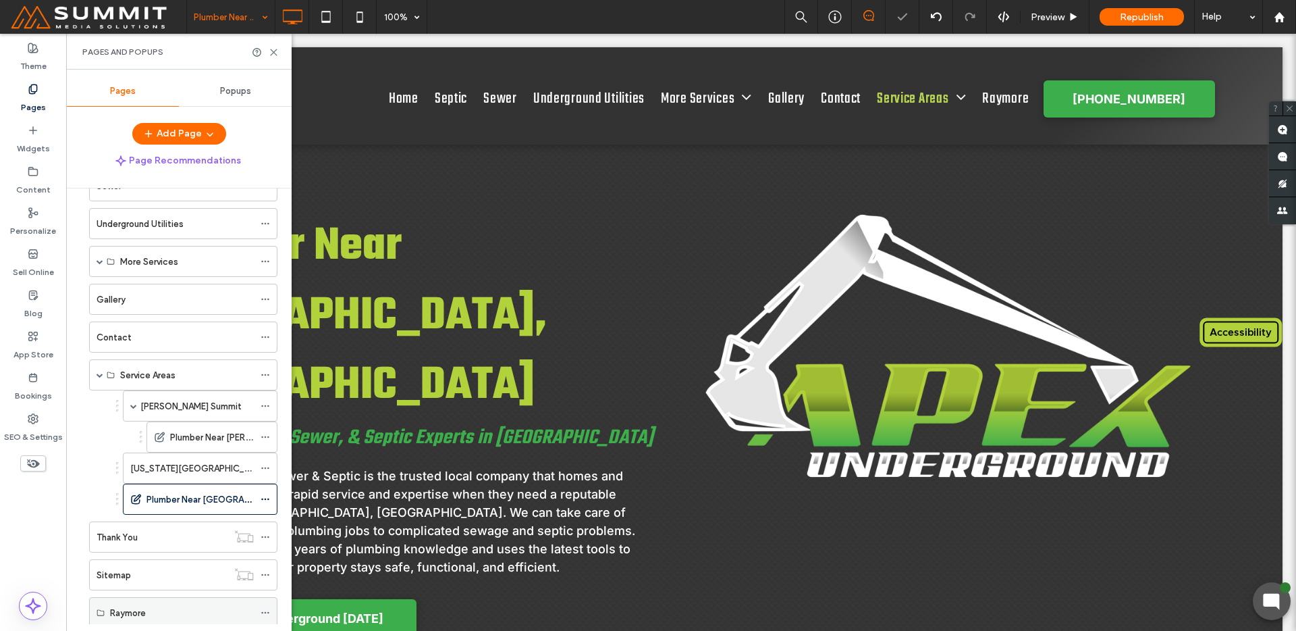
drag, startPoint x: 121, startPoint y: 625, endPoint x: 148, endPoint y: 597, distance: 38.7
click at [153, 499] on div "Pages Popups Add Page Page Recommendations Home Septic Sewer Underground Utilit…" at bounding box center [179, 350] width 226 height 561
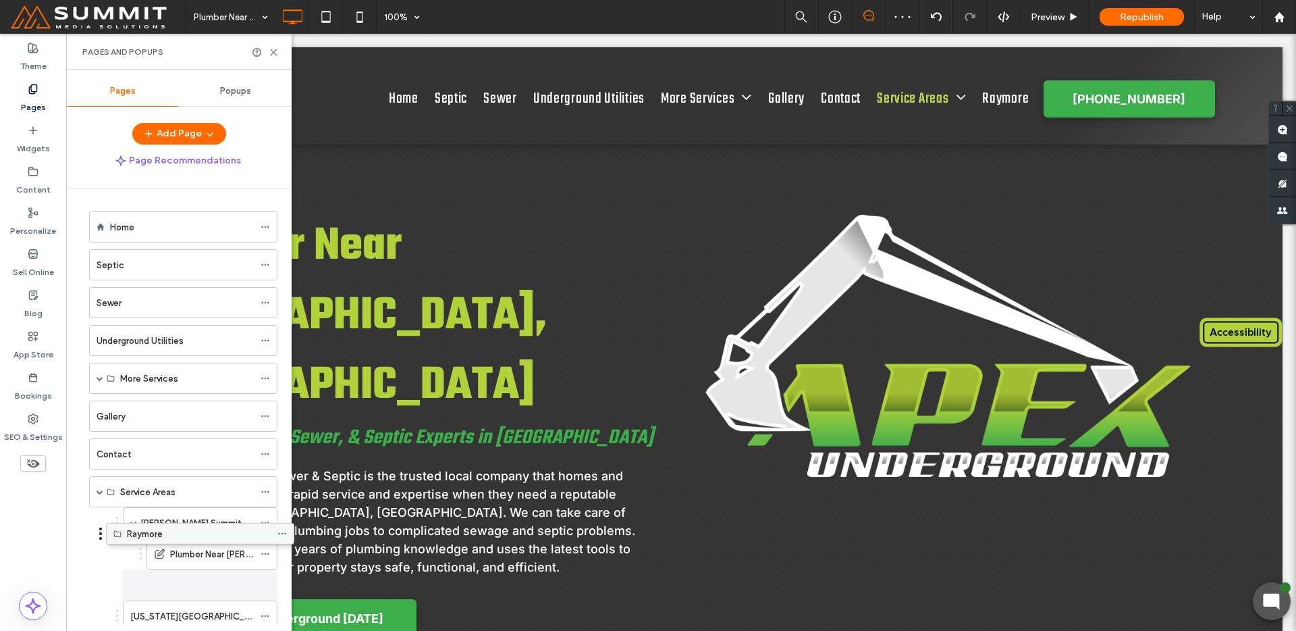
scroll to position [117, 0]
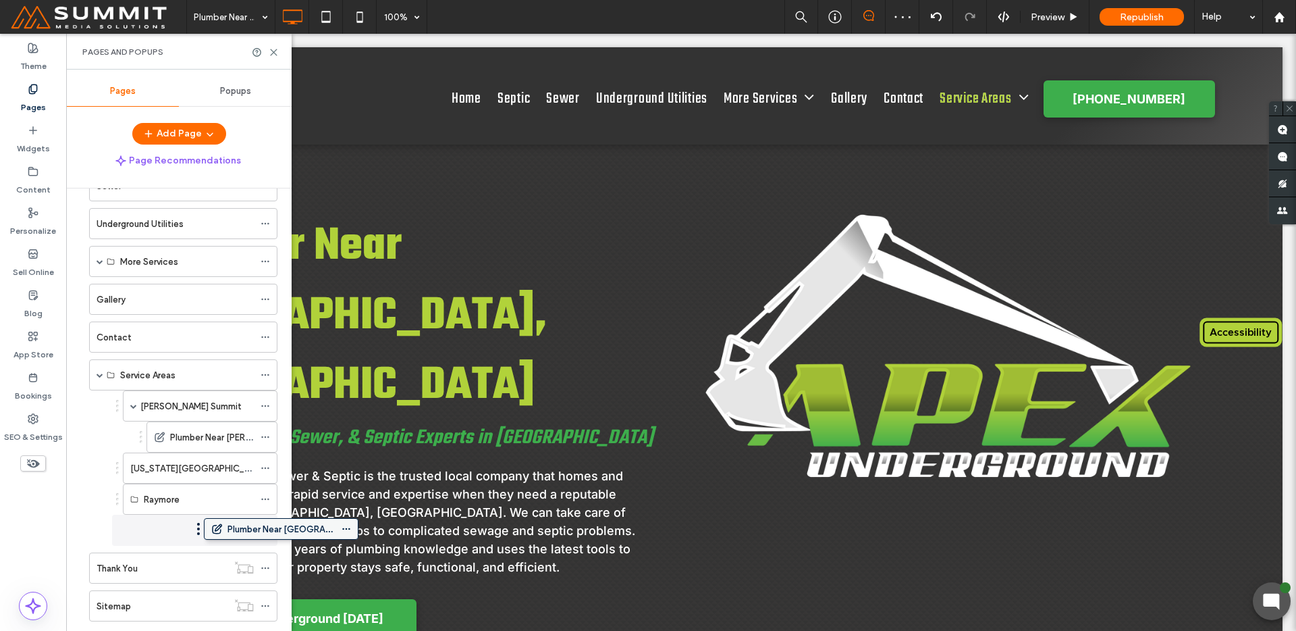
drag, startPoint x: 183, startPoint y: 500, endPoint x: 264, endPoint y: 528, distance: 85.6
drag, startPoint x: 176, startPoint y: 532, endPoint x: 240, endPoint y: 526, distance: 64.4
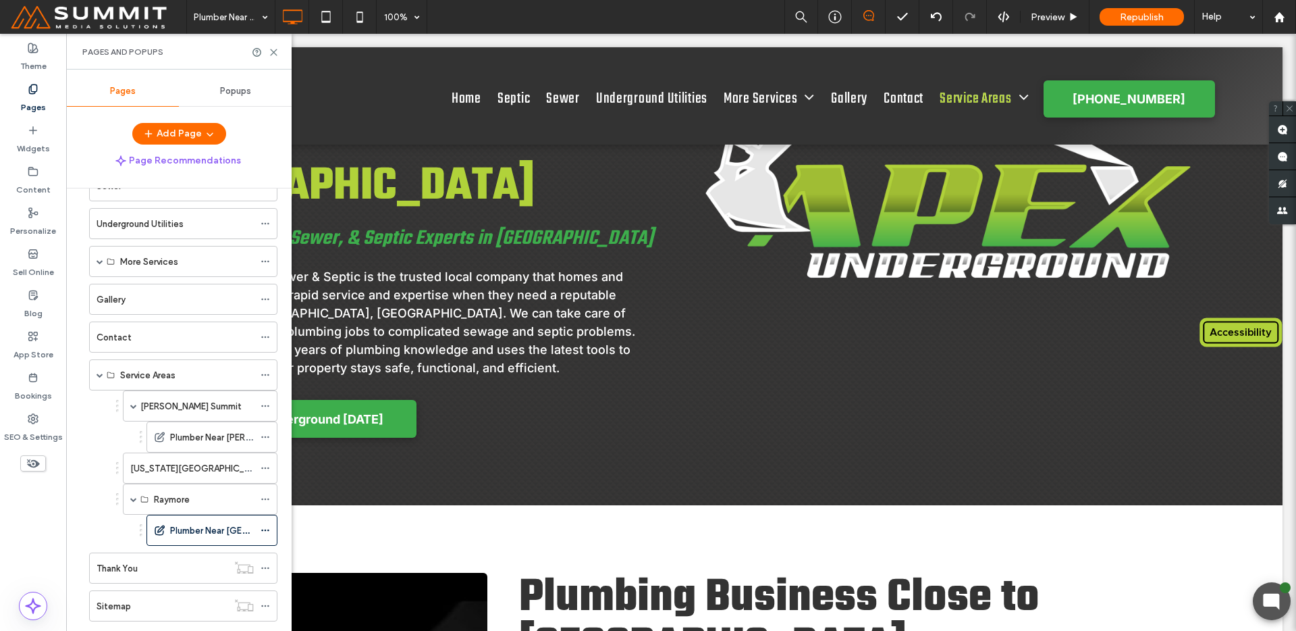
scroll to position [0, 0]
